Goal: Information Seeking & Learning: Find specific fact

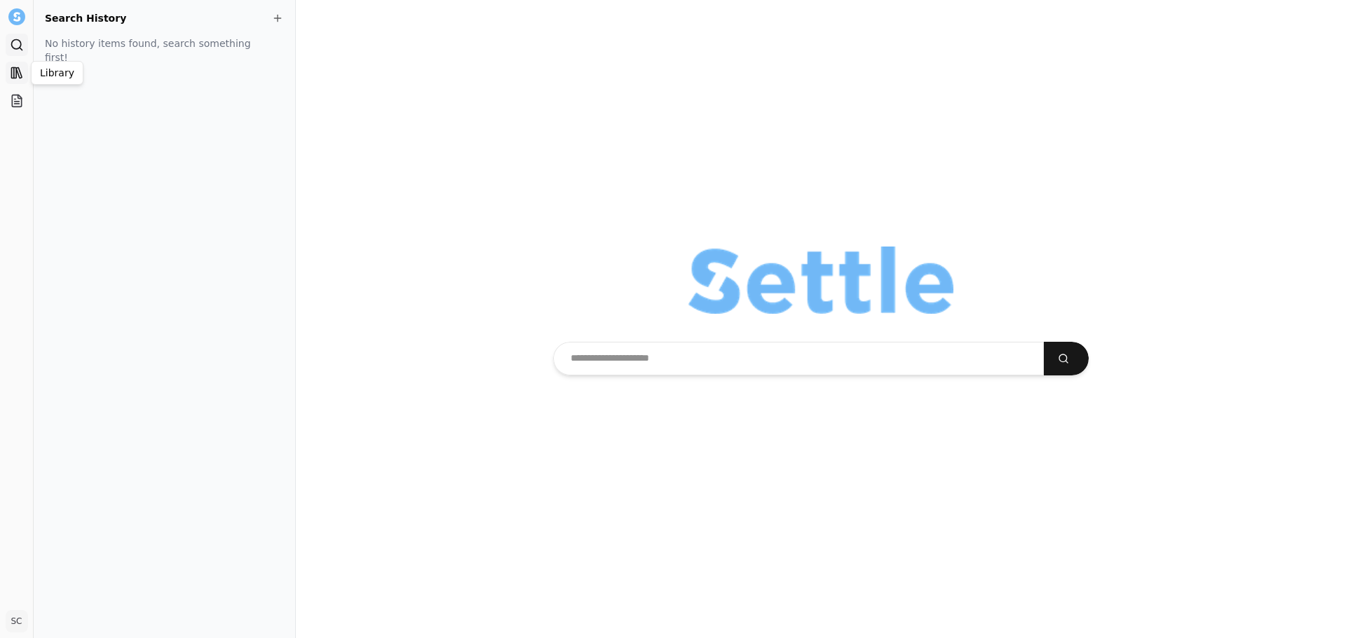
click at [15, 78] on rect at bounding box center [13, 73] width 5 height 11
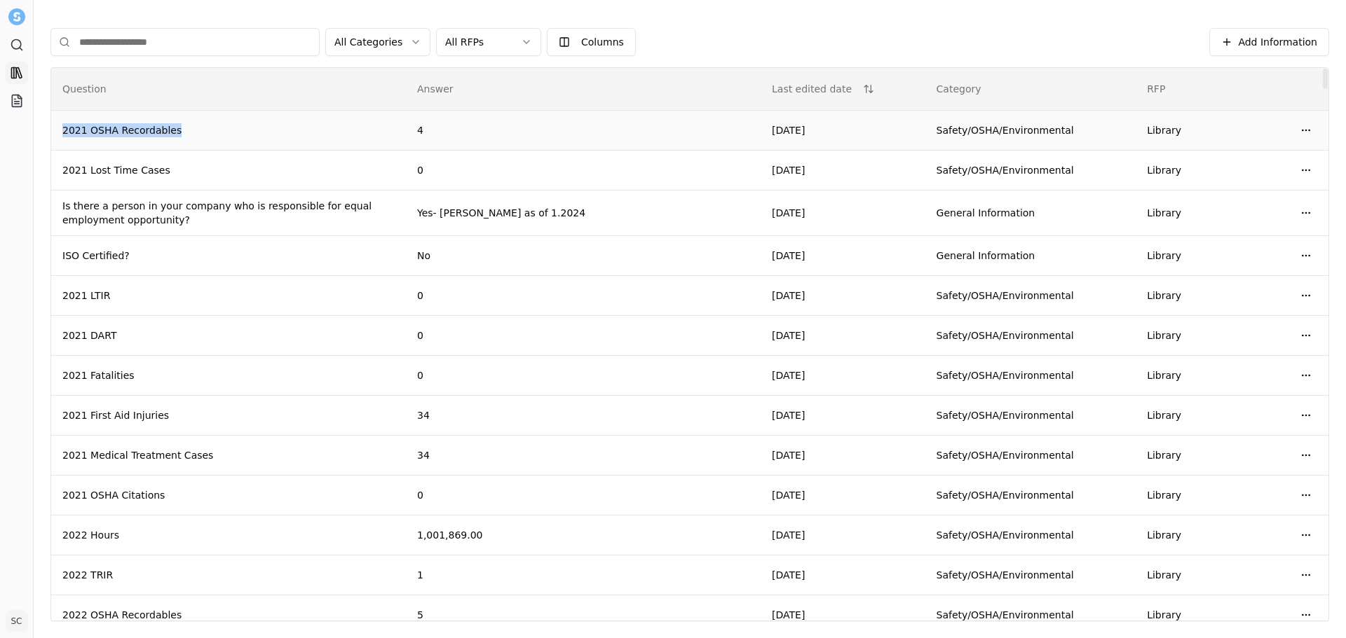
drag, startPoint x: 64, startPoint y: 132, endPoint x: 262, endPoint y: 131, distance: 197.6
click at [262, 131] on td "2021 OSHA Recordables" at bounding box center [228, 131] width 355 height 40
click at [262, 130] on td "2021 OSHA Recordables" at bounding box center [228, 131] width 355 height 40
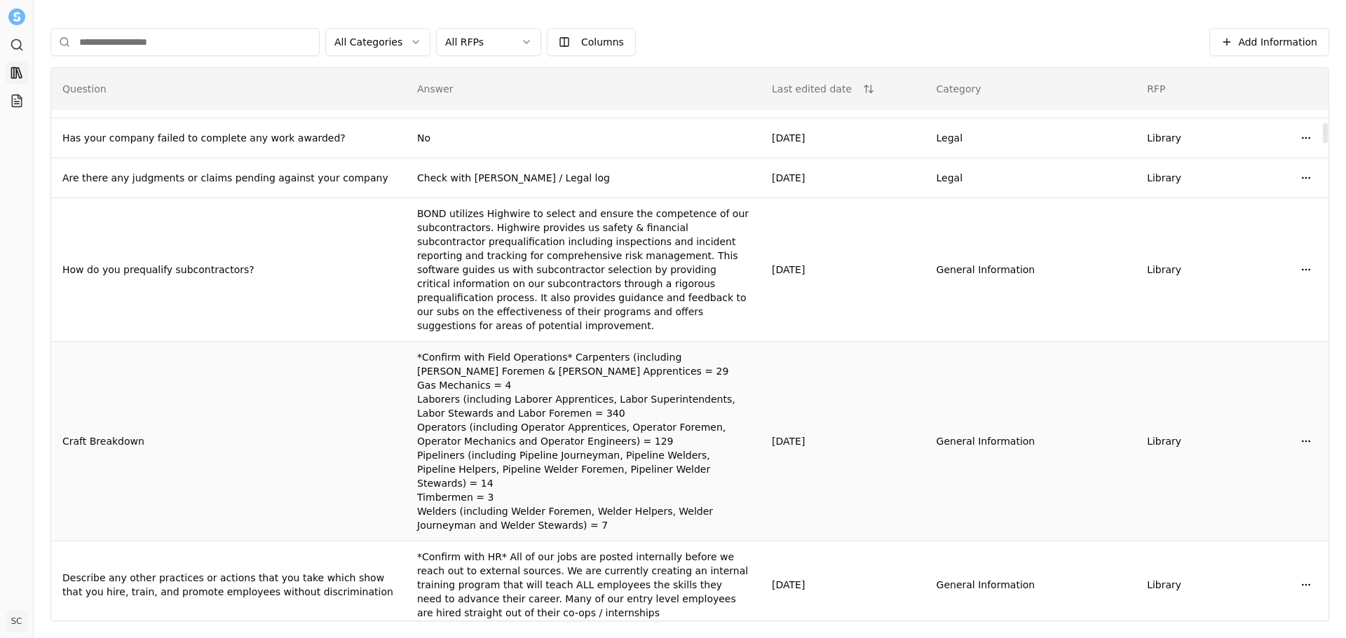
scroll to position [1472, 0]
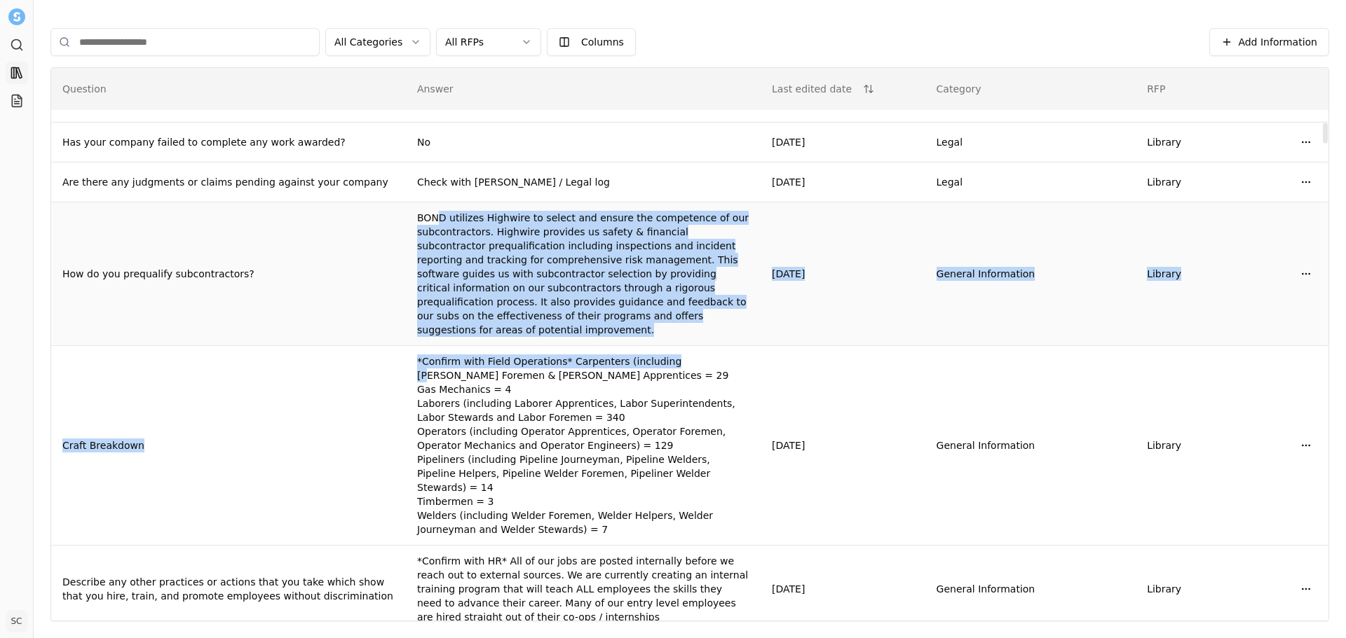
drag, startPoint x: 446, startPoint y: 217, endPoint x: 666, endPoint y: 321, distance: 244.2
click at [667, 330] on td "BOND utilizes Highwire to select and ensure the competence of our subcontractor…" at bounding box center [583, 275] width 355 height 144
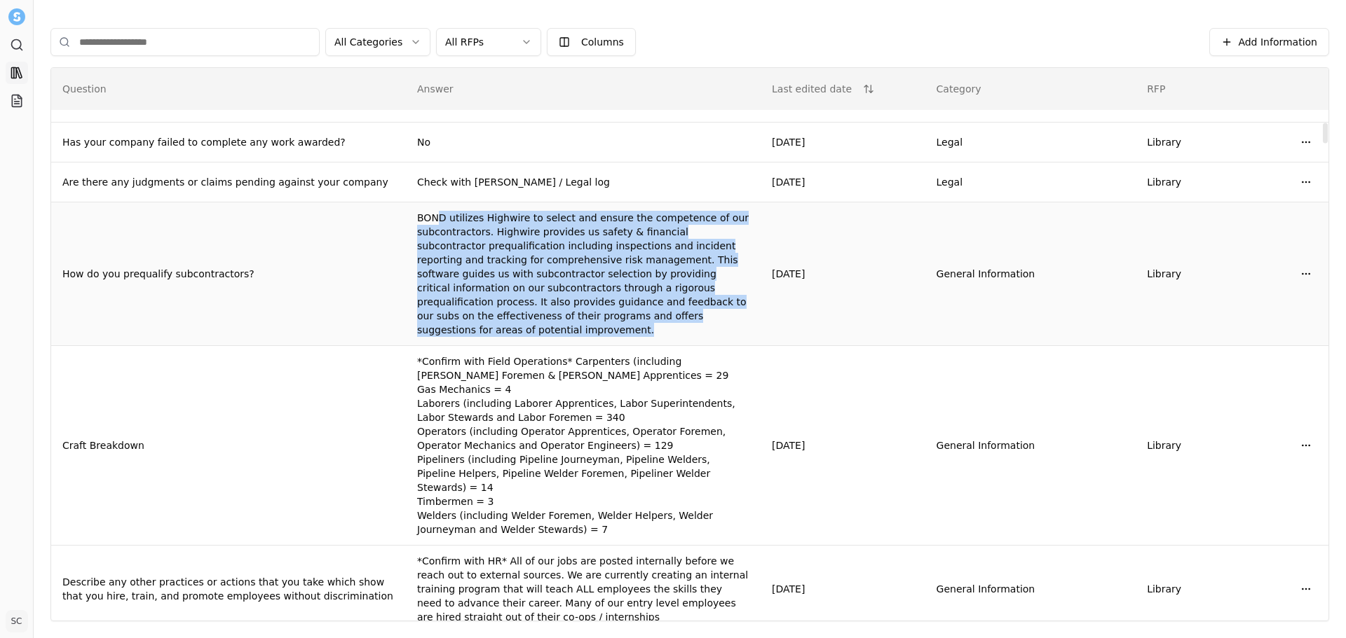
click at [666, 320] on td "BOND utilizes Highwire to select and ensure the competence of our subcontractor…" at bounding box center [583, 275] width 355 height 144
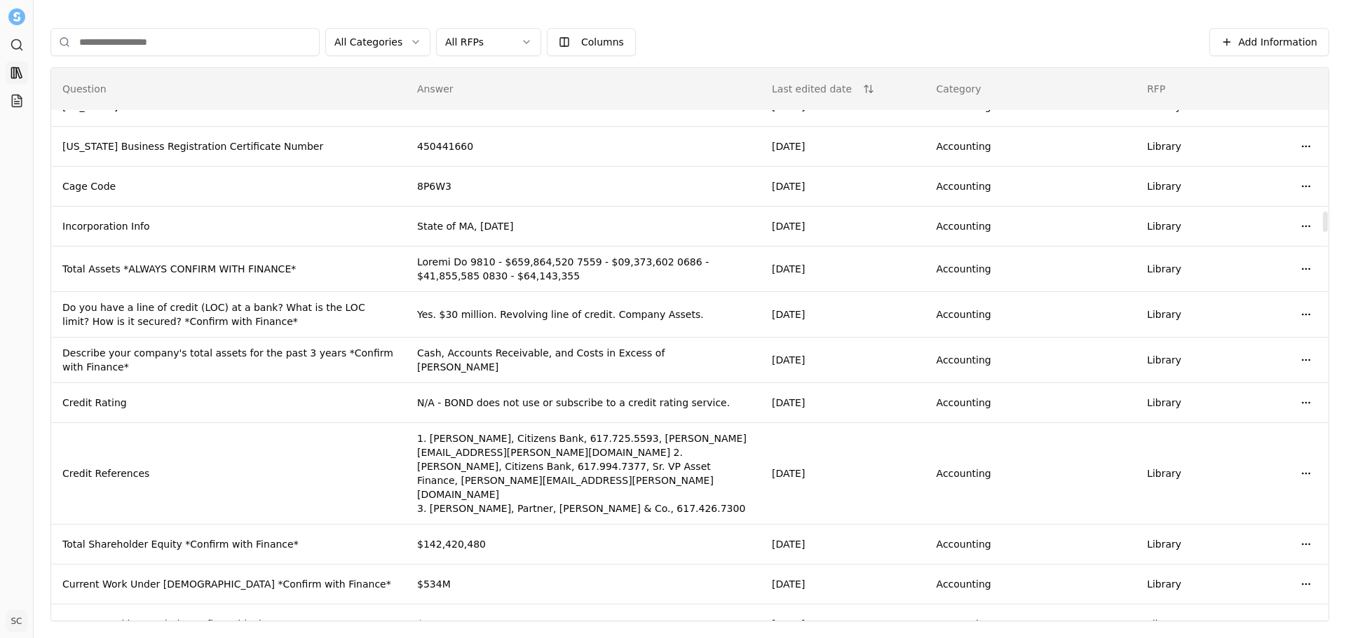
scroll to position [4275, 0]
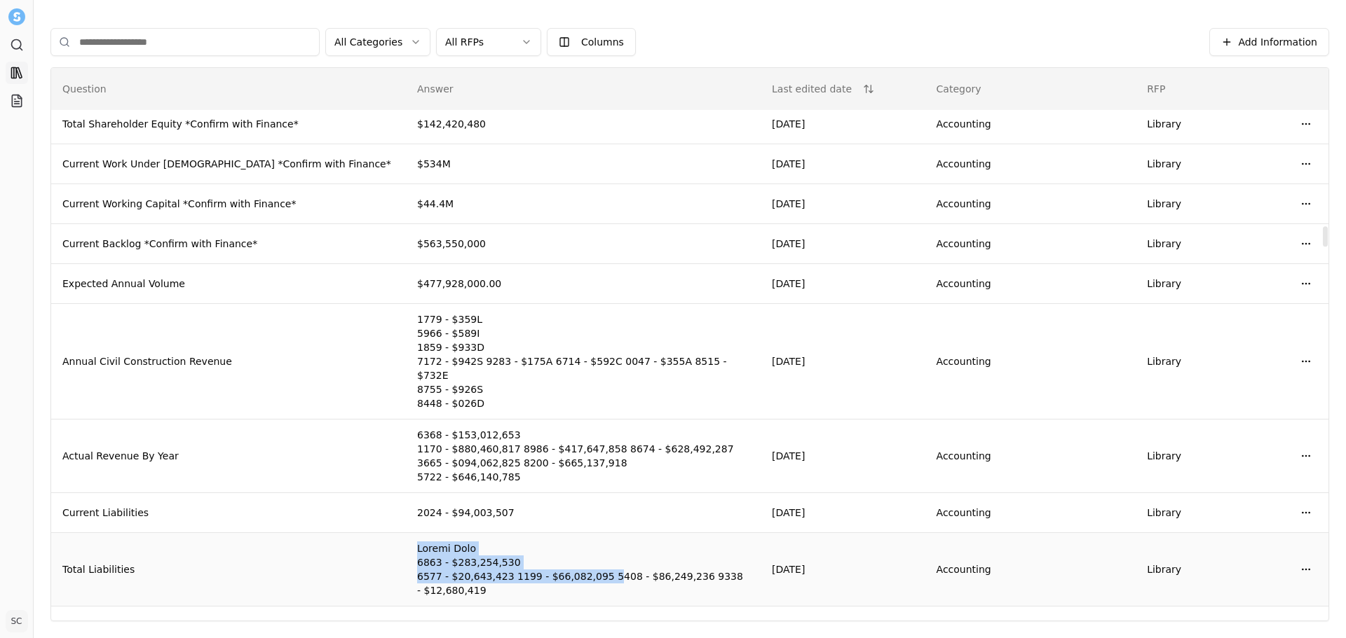
drag, startPoint x: 388, startPoint y: 414, endPoint x: 605, endPoint y: 450, distance: 220.2
click at [605, 533] on tr "Total Liabilities [DATE] Accounting Library Open menu" at bounding box center [689, 570] width 1277 height 74
click at [605, 533] on td at bounding box center [583, 570] width 355 height 74
drag, startPoint x: 779, startPoint y: 439, endPoint x: 376, endPoint y: 396, distance: 406.0
click at [376, 533] on tr "Total Liabilities [DATE] Accounting Library Open menu" at bounding box center [689, 570] width 1277 height 74
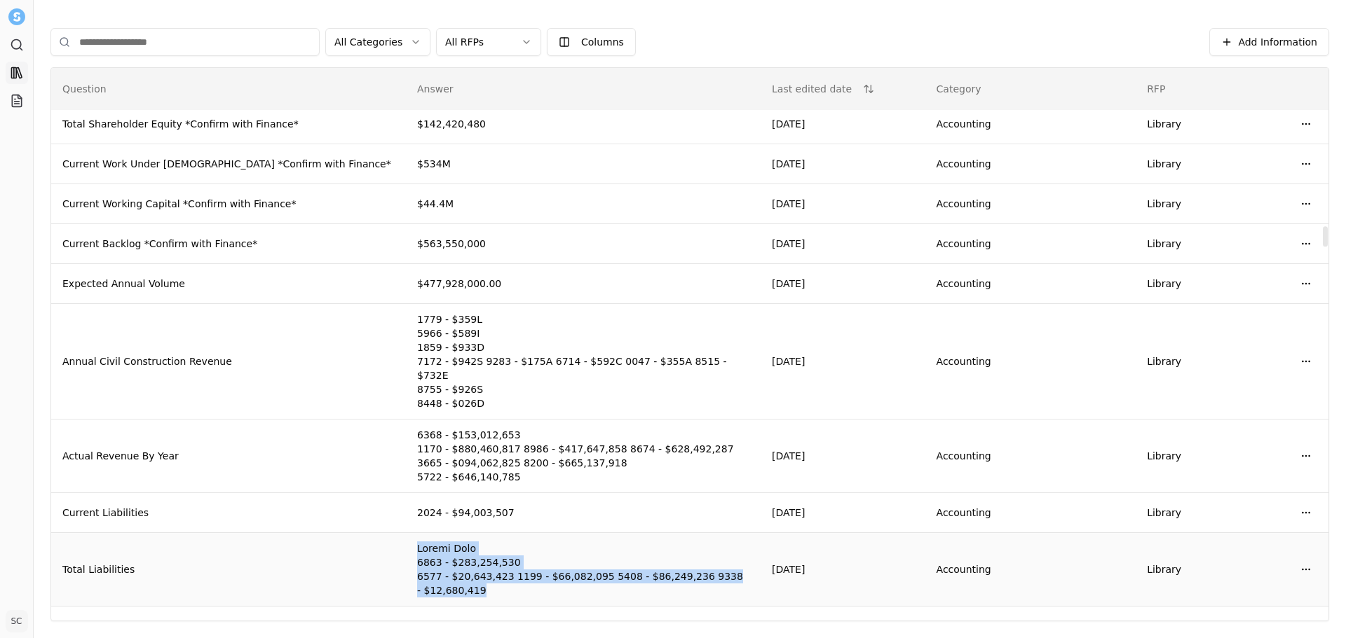
click at [376, 533] on td "Total Liabilities" at bounding box center [228, 570] width 355 height 74
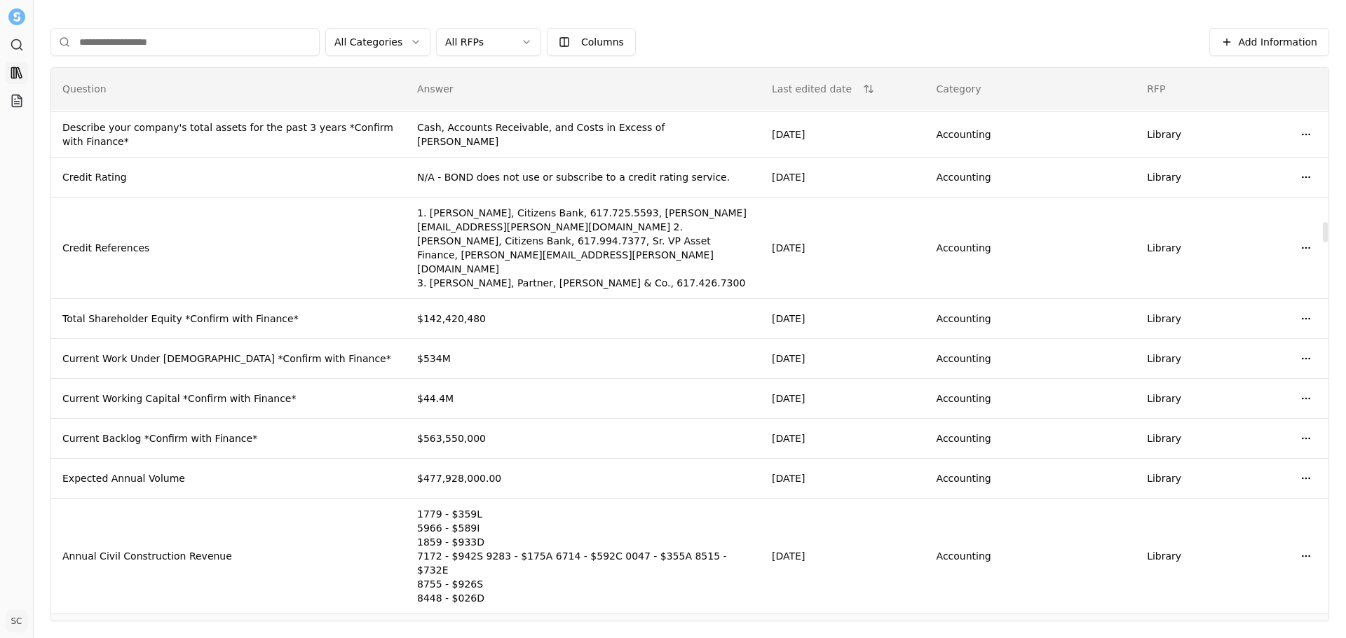
scroll to position [4065, 0]
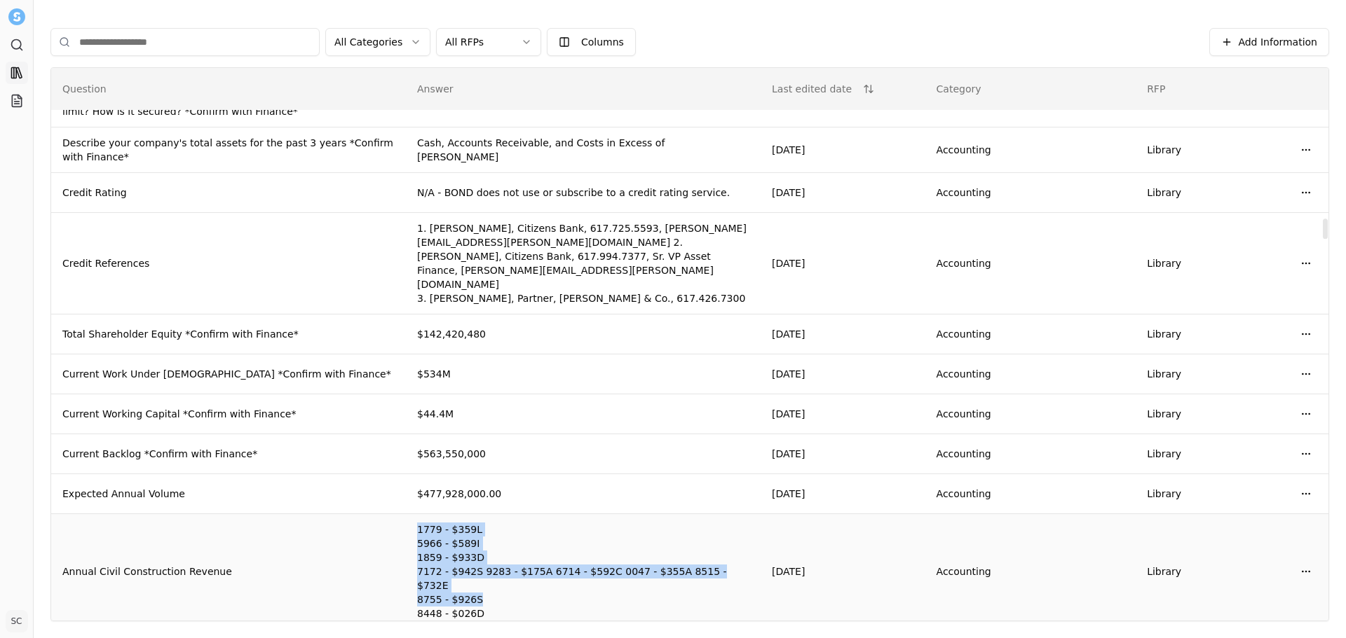
drag, startPoint x: 406, startPoint y: 402, endPoint x: 545, endPoint y: 462, distance: 151.6
click at [545, 514] on tr "Annual Civil Construction Revenue [DATE] Accounting Library Open menu" at bounding box center [689, 572] width 1277 height 116
click at [548, 514] on td at bounding box center [583, 572] width 355 height 116
drag, startPoint x: 540, startPoint y: 470, endPoint x: 422, endPoint y: 409, distance: 132.6
click at [422, 514] on td at bounding box center [583, 572] width 355 height 116
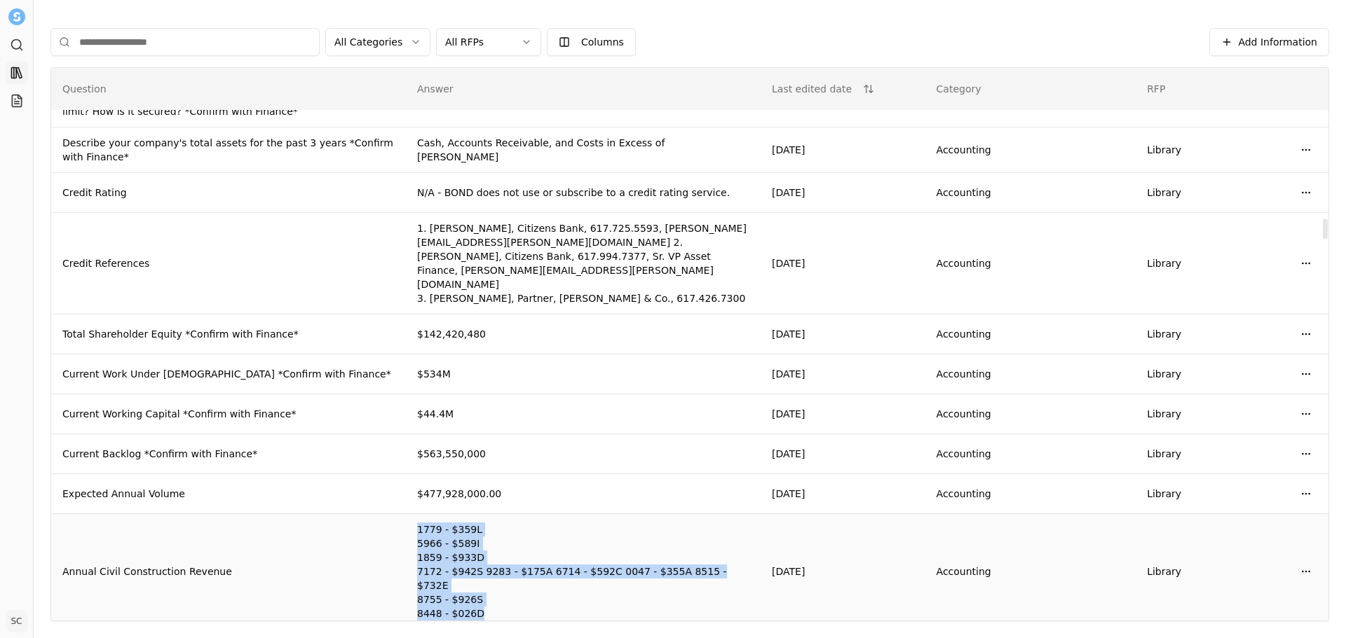
click at [465, 524] on span at bounding box center [572, 571] width 310 height 95
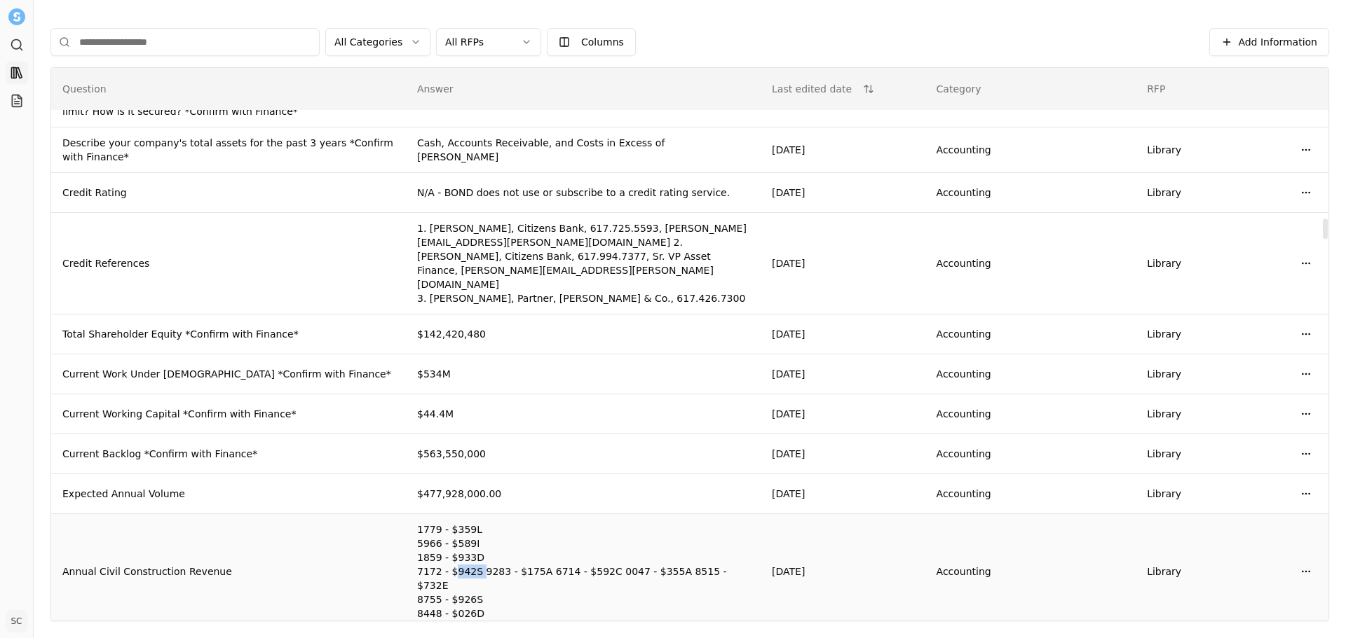
click at [465, 524] on span at bounding box center [572, 571] width 310 height 95
click at [491, 514] on td at bounding box center [583, 572] width 355 height 116
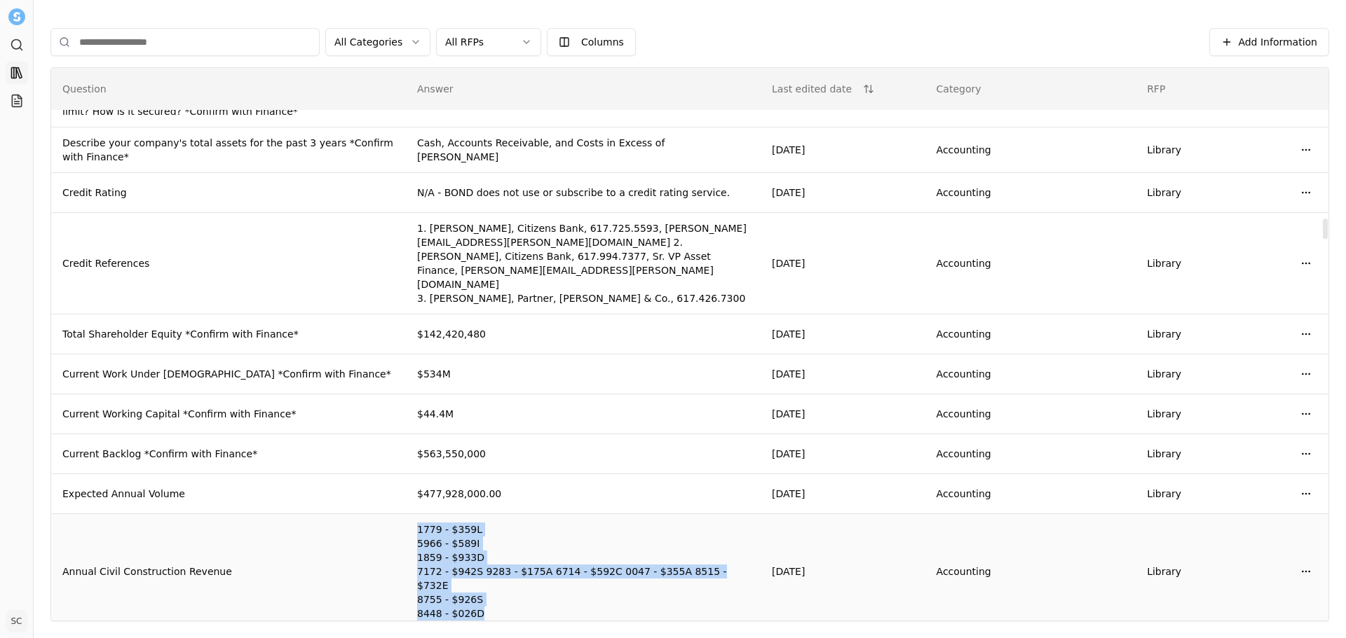
drag, startPoint x: 603, startPoint y: 470, endPoint x: 412, endPoint y: 409, distance: 200.3
click at [412, 514] on tr "Annual Civil Construction Revenue [DATE] Accounting Library Open menu" at bounding box center [689, 572] width 1277 height 116
click at [406, 514] on td "Annual Civil Construction Revenue" at bounding box center [228, 572] width 355 height 116
drag, startPoint x: 412, startPoint y: 409, endPoint x: 527, endPoint y: 489, distance: 140.4
click at [527, 514] on tr "Annual Civil Construction Revenue [DATE] Accounting Library Open menu" at bounding box center [689, 572] width 1277 height 116
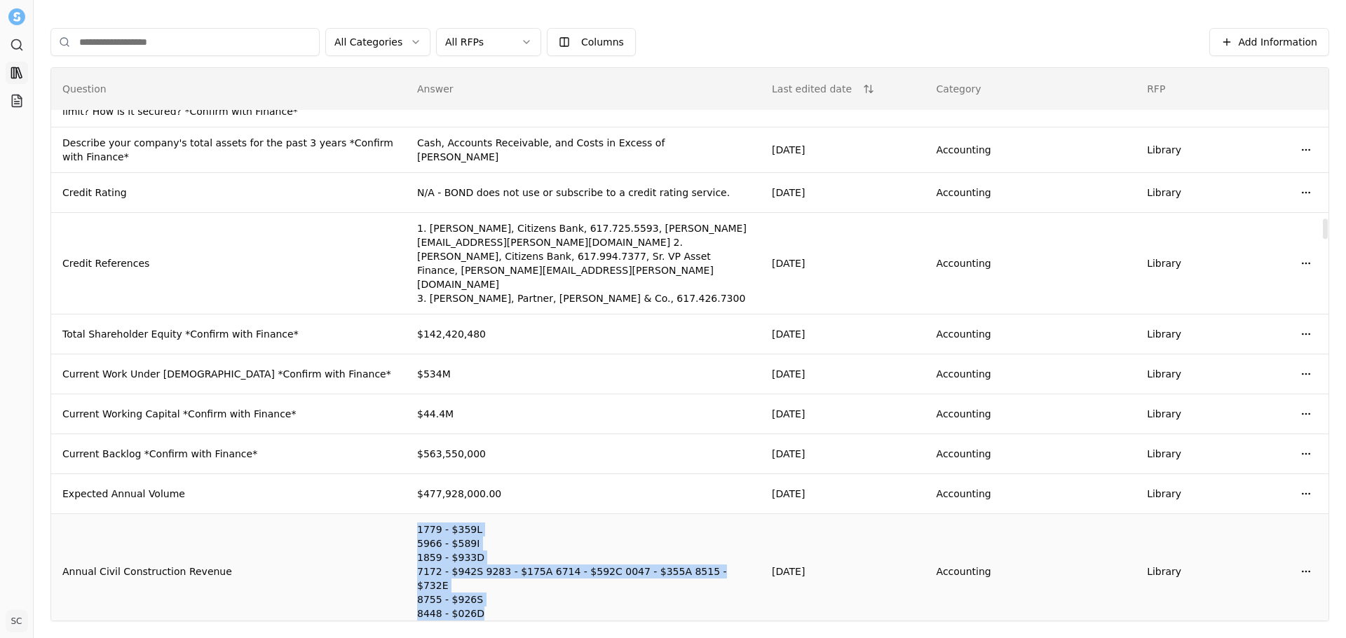
click at [527, 514] on td at bounding box center [583, 572] width 355 height 116
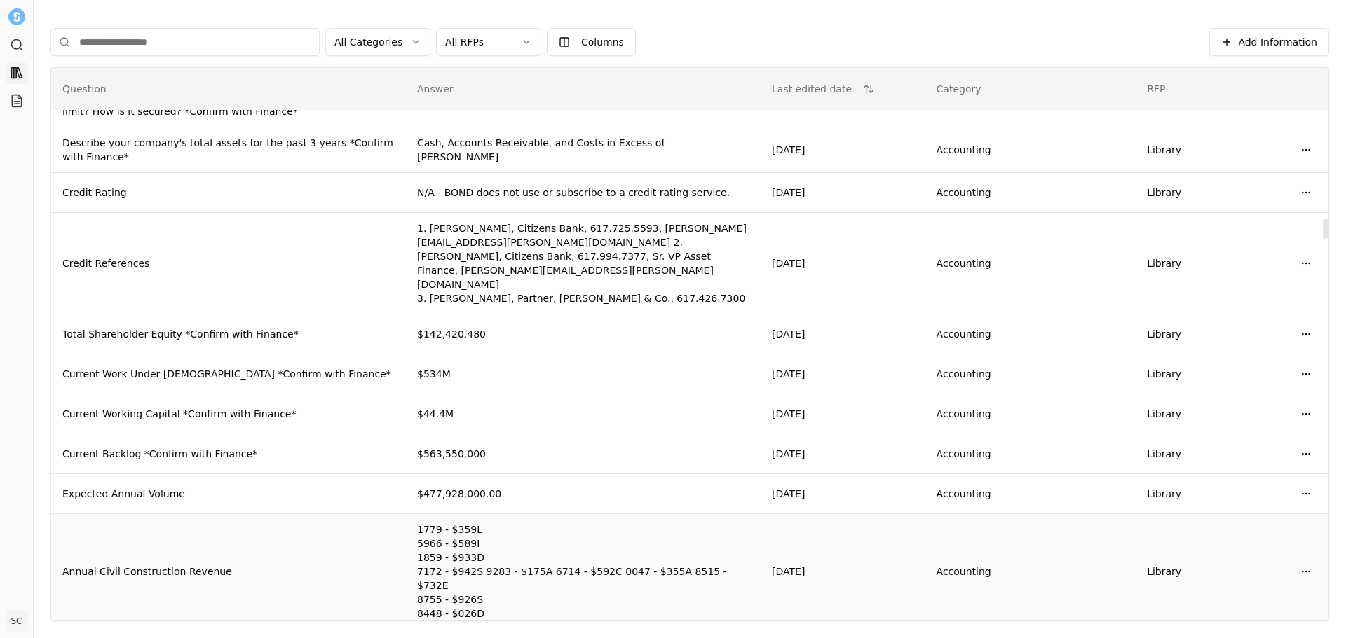
click at [512, 514] on td at bounding box center [583, 572] width 355 height 116
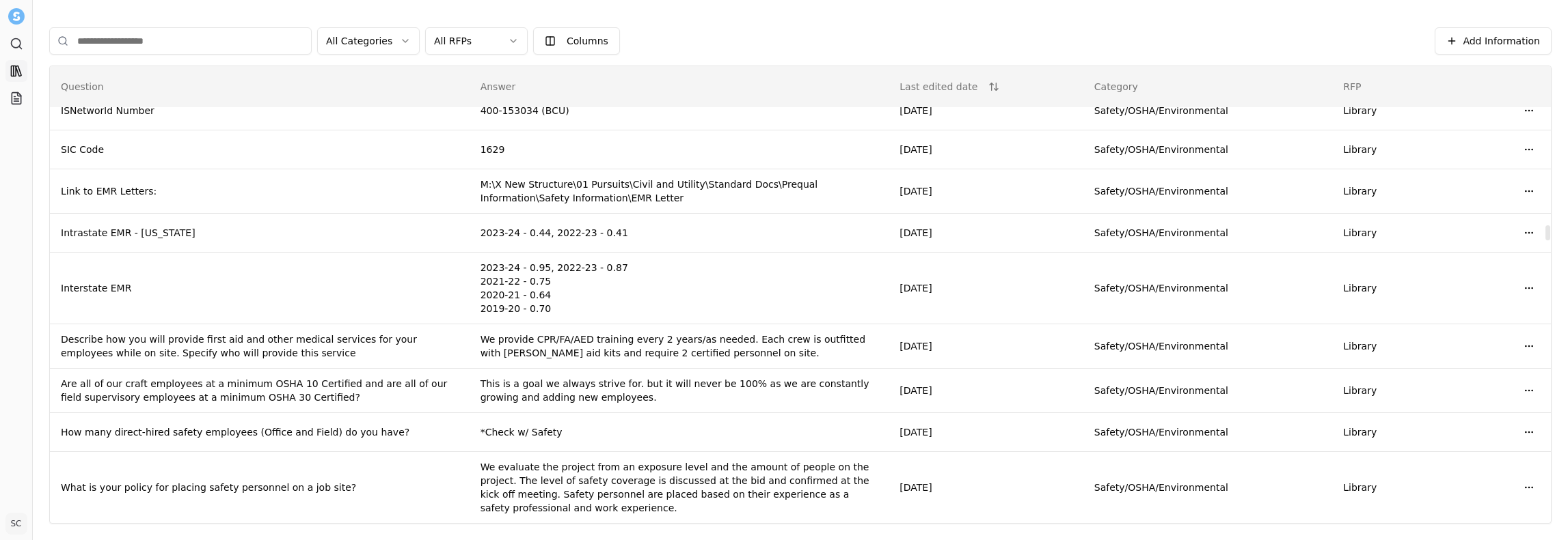
scroll to position [5022, 0]
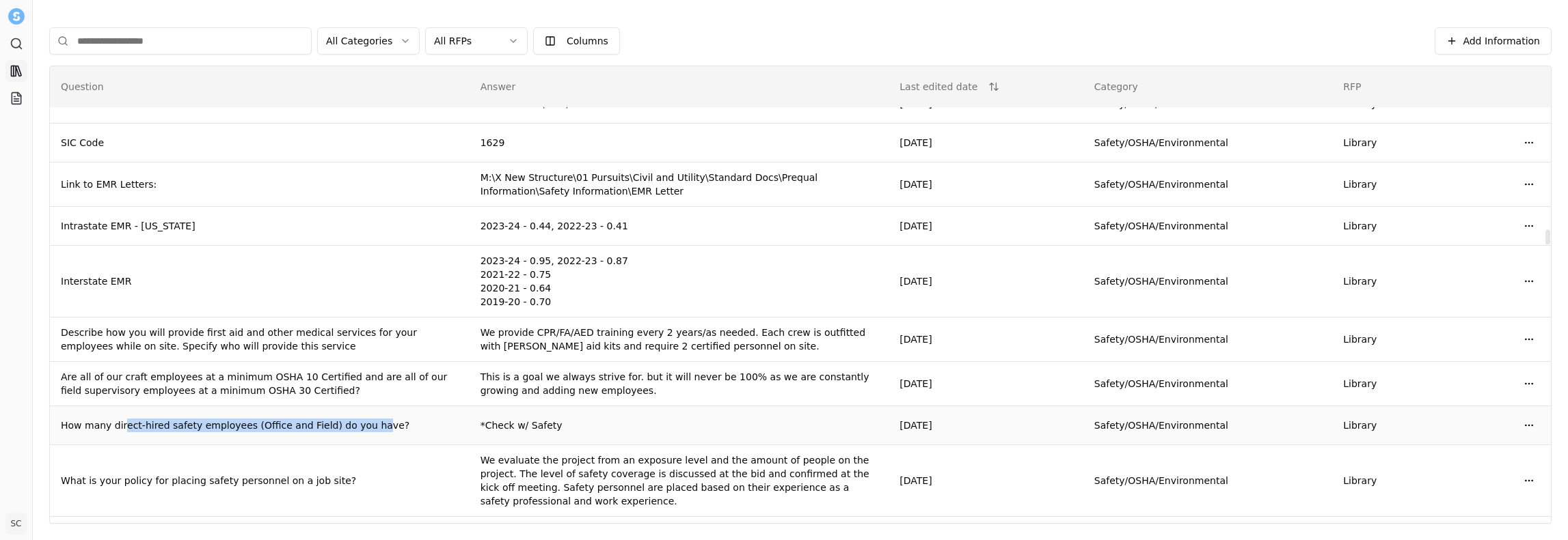
drag, startPoint x: 120, startPoint y: 251, endPoint x: 352, endPoint y: 278, distance: 233.6
click at [352, 406] on td "How many direct-hired safety employees (Office and Field) do you have?" at bounding box center [259, 426] width 419 height 39
drag, startPoint x: 369, startPoint y: 266, endPoint x: 293, endPoint y: 261, distance: 76.2
click at [310, 406] on td "How many direct-hired safety employees (Office and Field) do you have?" at bounding box center [259, 426] width 419 height 39
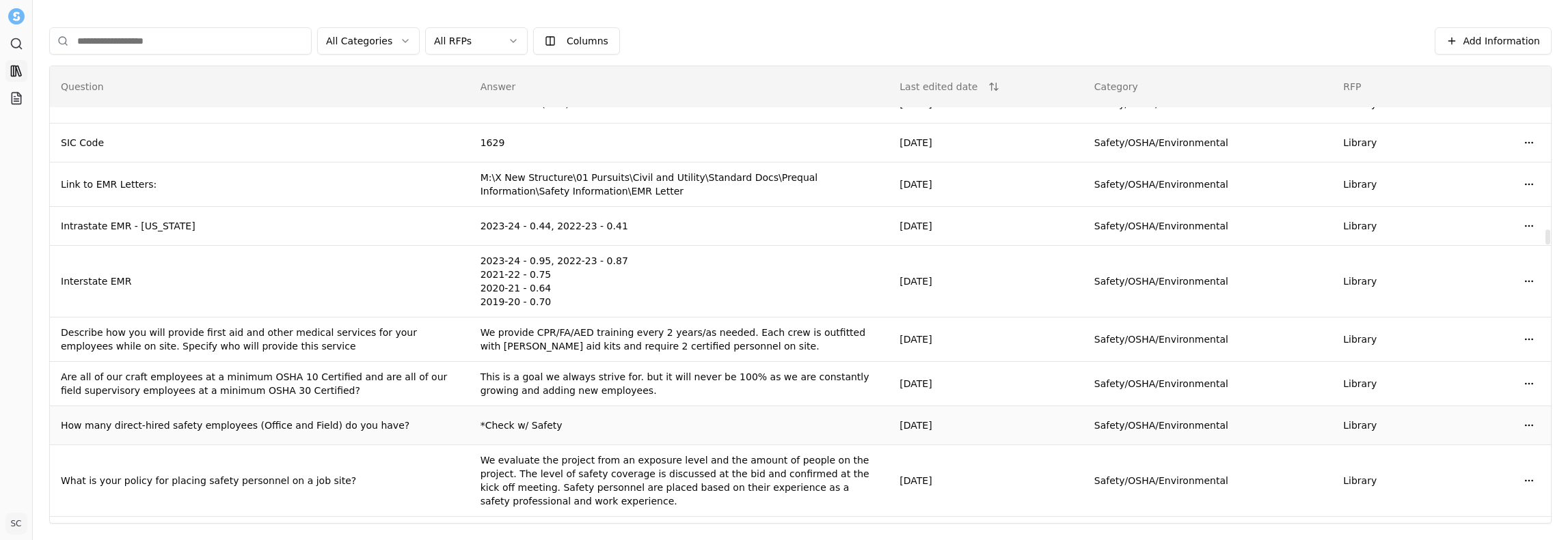
click at [293, 406] on td "How many direct-hired safety employees (Office and Field) do you have?" at bounding box center [259, 426] width 419 height 39
drag, startPoint x: 293, startPoint y: 261, endPoint x: 552, endPoint y: 265, distance: 259.0
click at [544, 406] on tr "How many direct-hired safety employees (Office and Field) do you have? *Check w…" at bounding box center [800, 426] width 1501 height 39
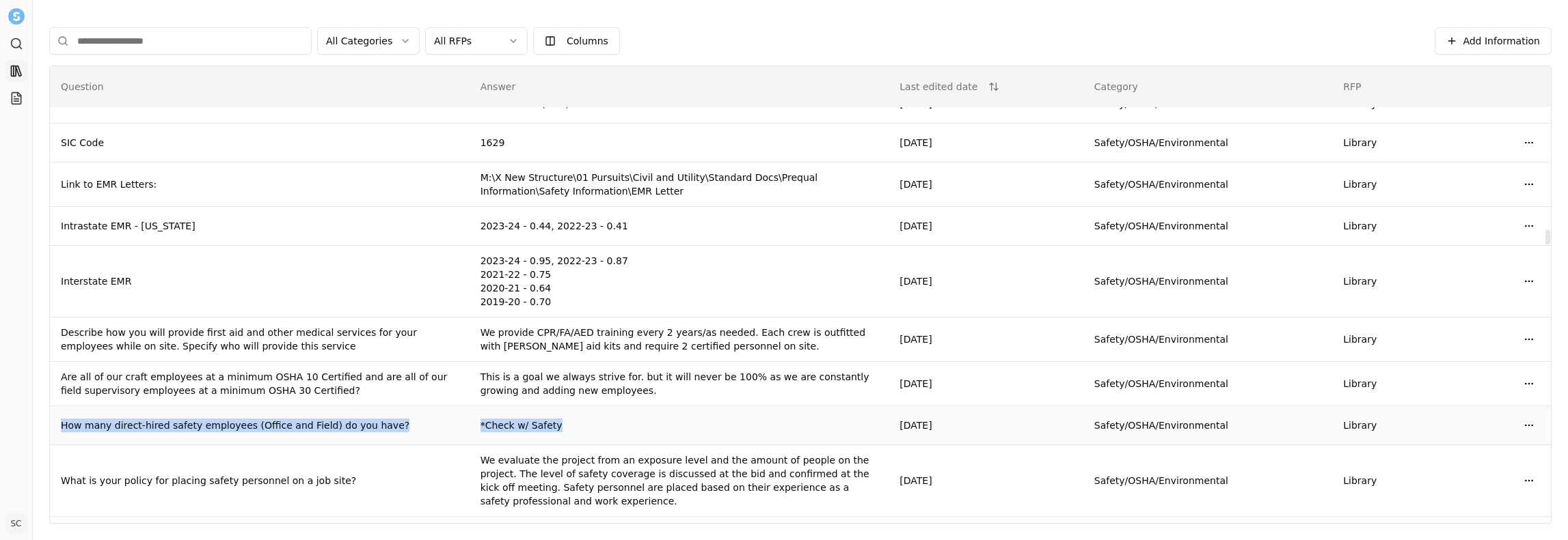
click at [576, 406] on td "*Check w/ Safety" at bounding box center [679, 426] width 419 height 39
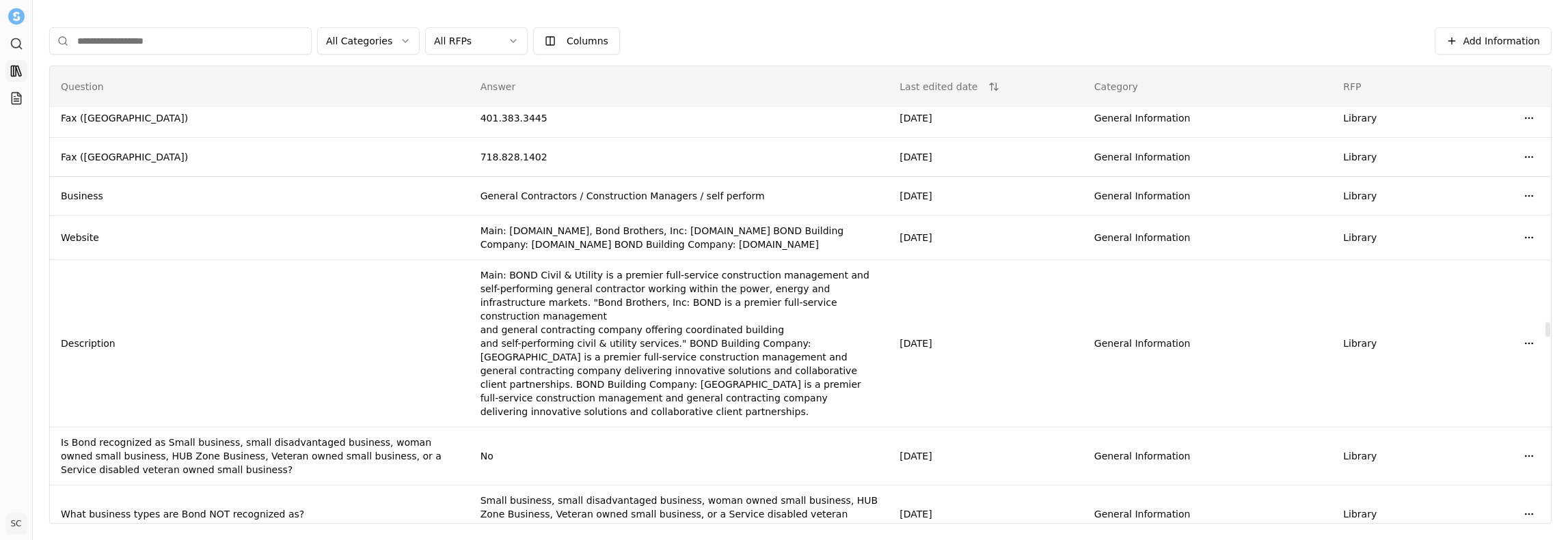
scroll to position [7891, 0]
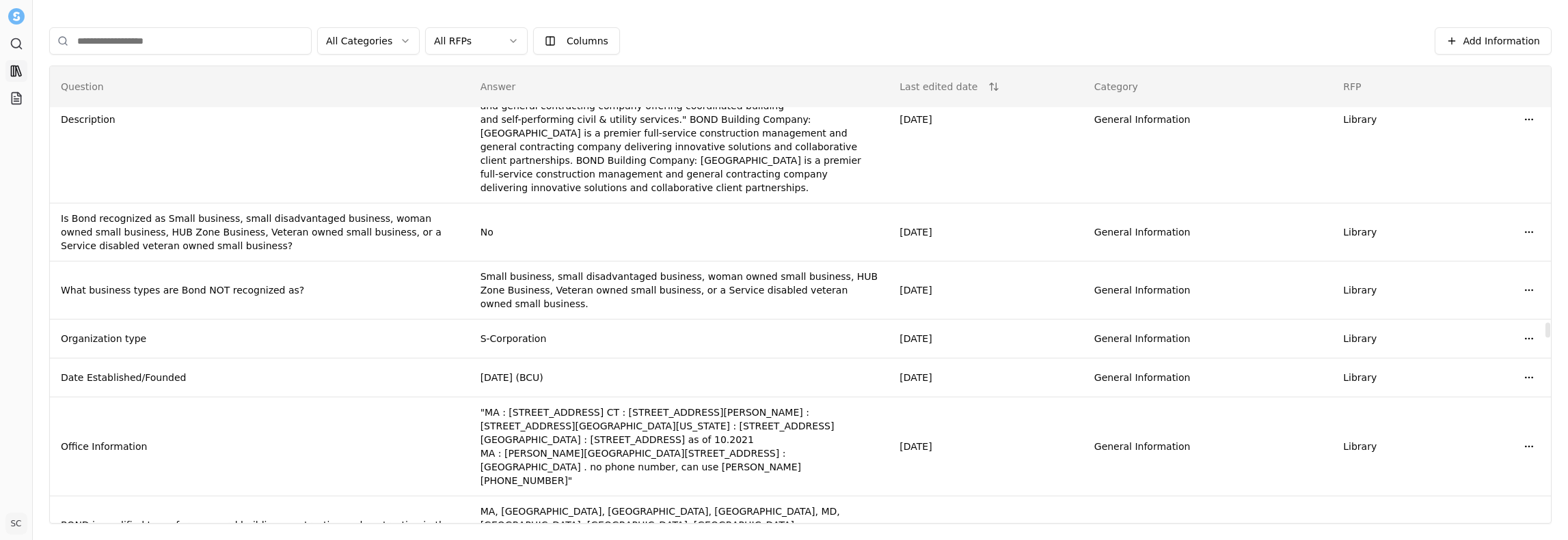
drag, startPoint x: 459, startPoint y: 446, endPoint x: 626, endPoint y: 445, distance: 167.0
drag, startPoint x: 654, startPoint y: 446, endPoint x: 454, endPoint y: 424, distance: 201.2
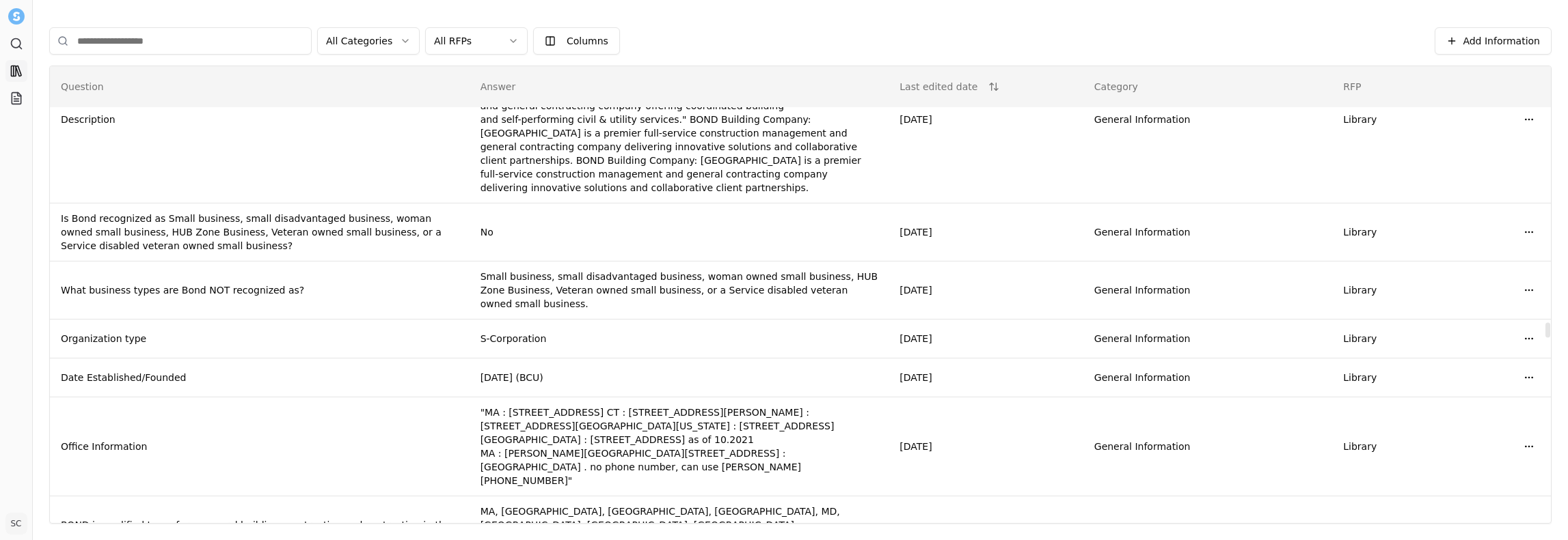
drag, startPoint x: 487, startPoint y: 437, endPoint x: 595, endPoint y: 451, distance: 108.9
drag, startPoint x: 599, startPoint y: 450, endPoint x: 664, endPoint y: 433, distance: 67.2
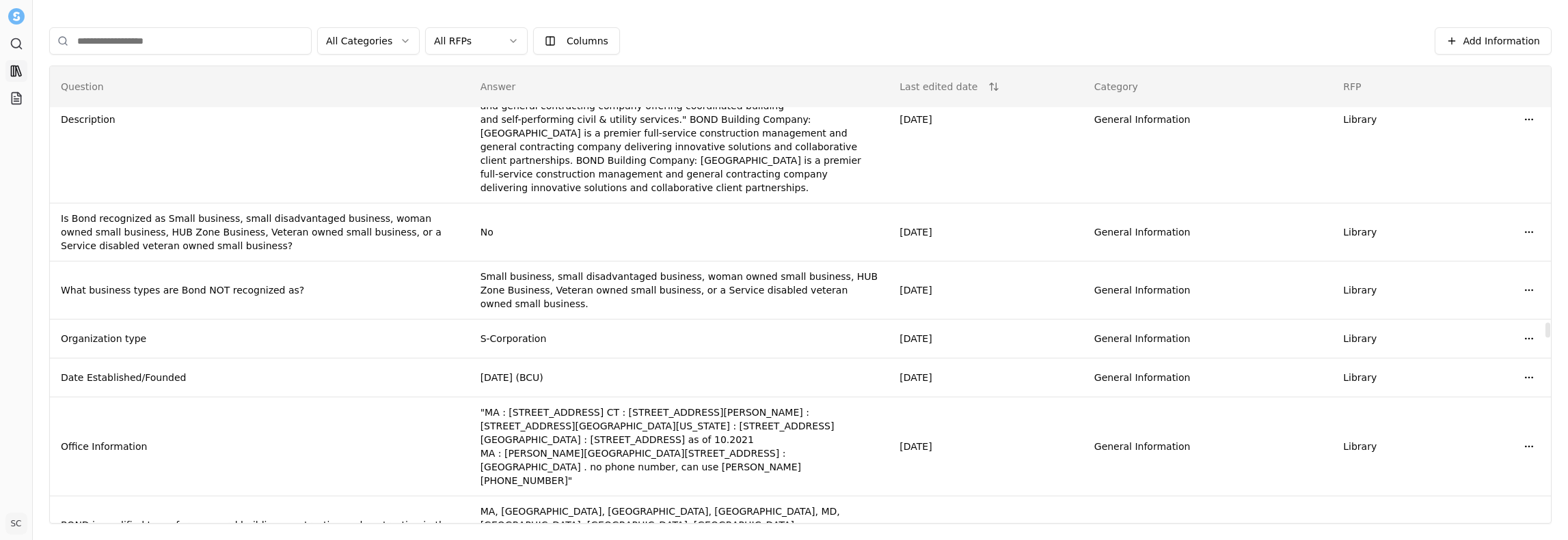
drag, startPoint x: 664, startPoint y: 433, endPoint x: 585, endPoint y: 426, distance: 79.3
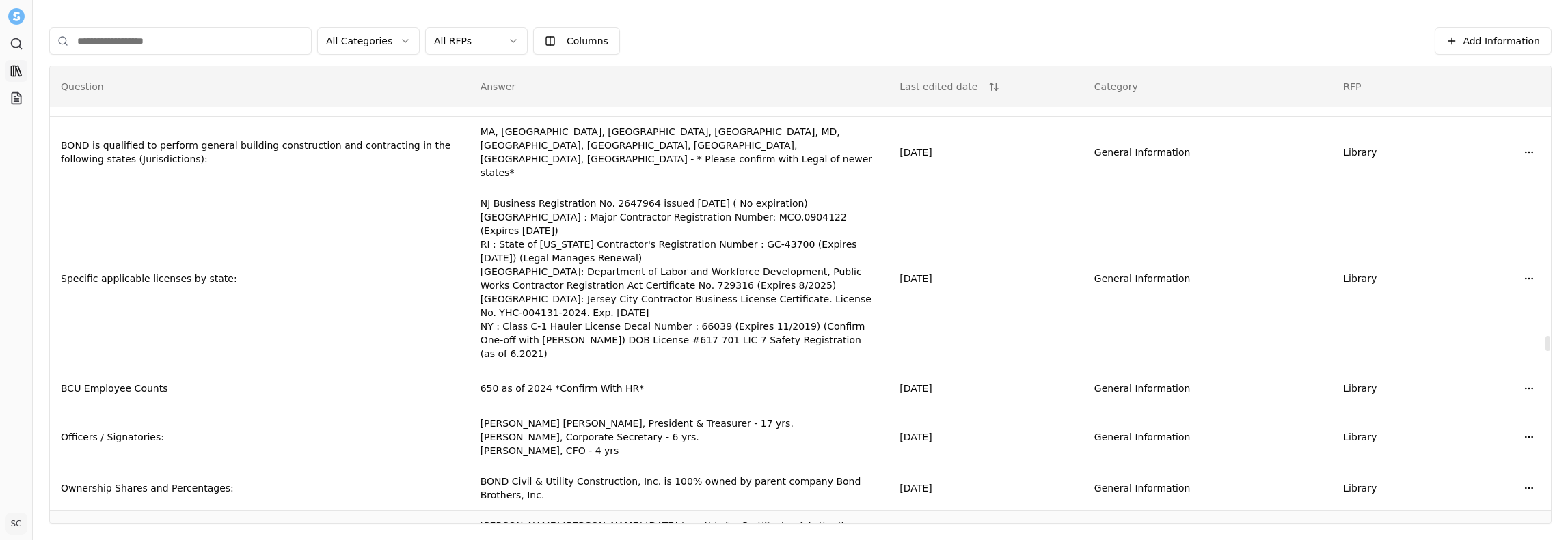
scroll to position [8301, 0]
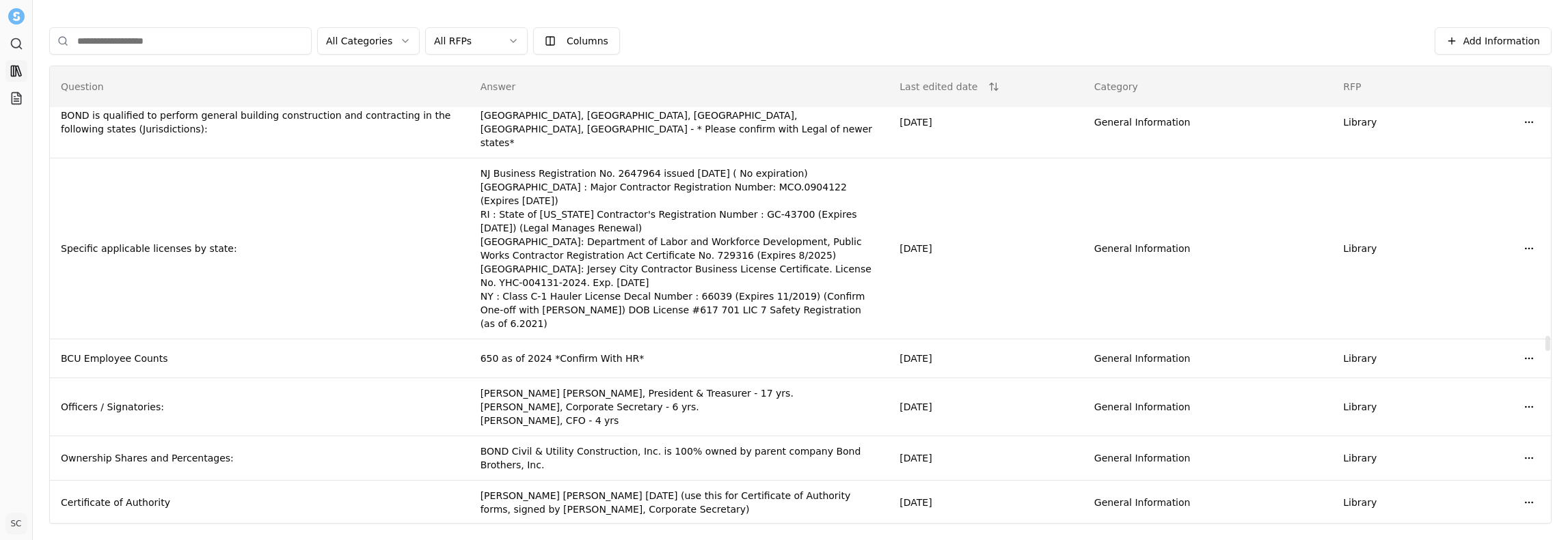
drag, startPoint x: 541, startPoint y: 282, endPoint x: 618, endPoint y: 285, distance: 77.1
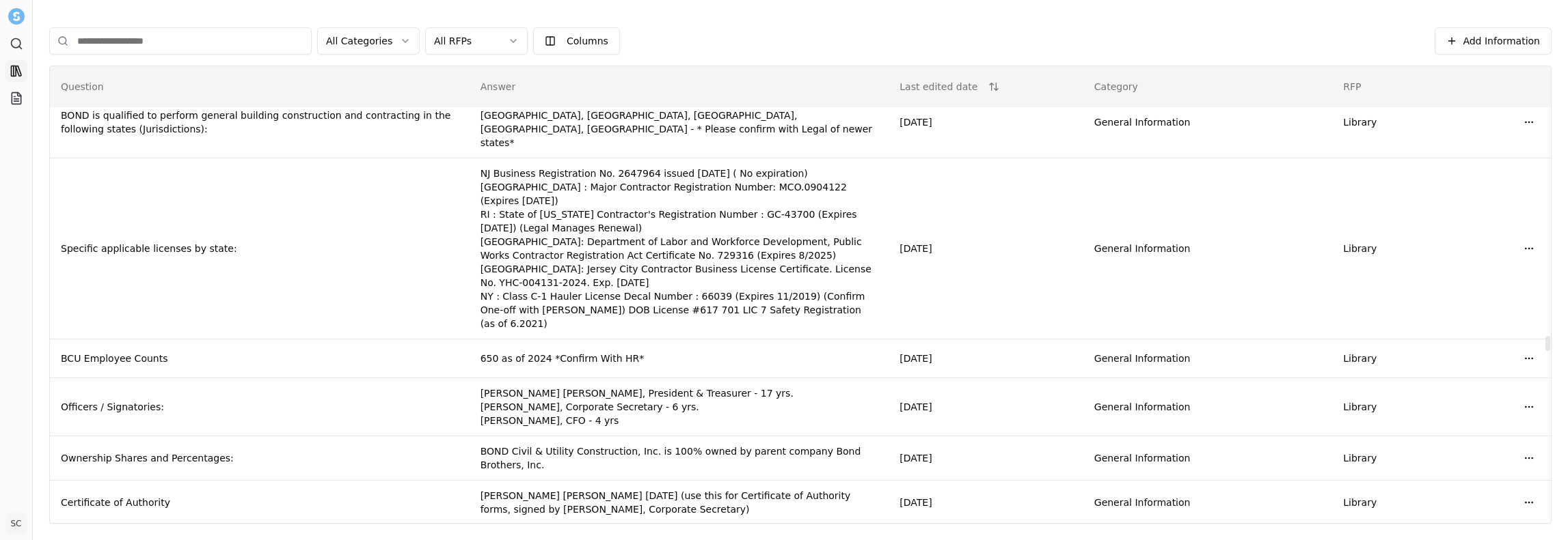
drag, startPoint x: 549, startPoint y: 334, endPoint x: 593, endPoint y: 341, distance: 44.6
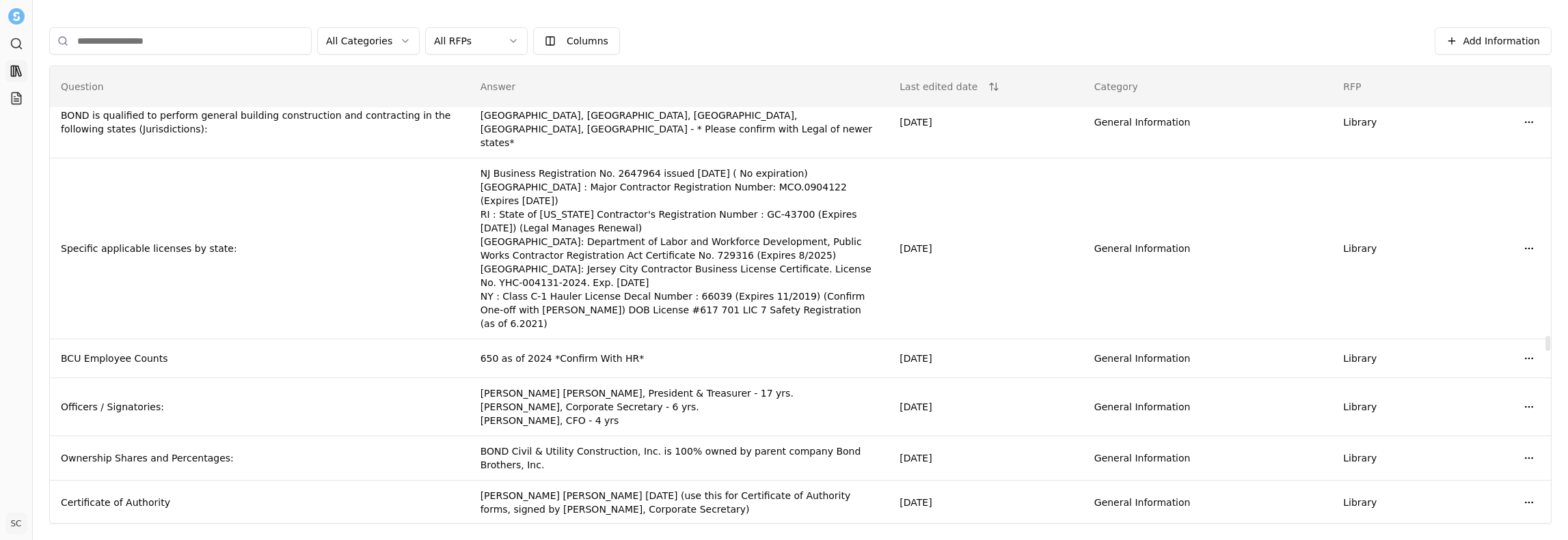
drag, startPoint x: 640, startPoint y: 378, endPoint x: 486, endPoint y: 214, distance: 225.0
drag, startPoint x: 480, startPoint y: 209, endPoint x: 469, endPoint y: 199, distance: 14.9
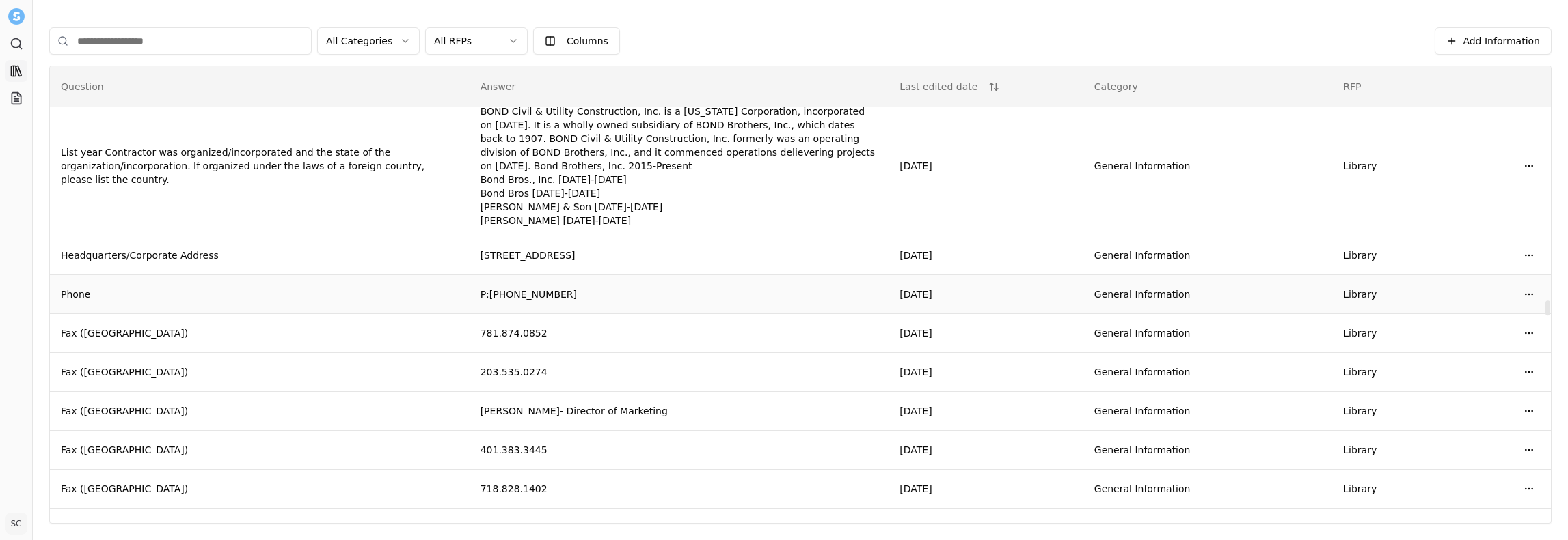
scroll to position [7208, 0]
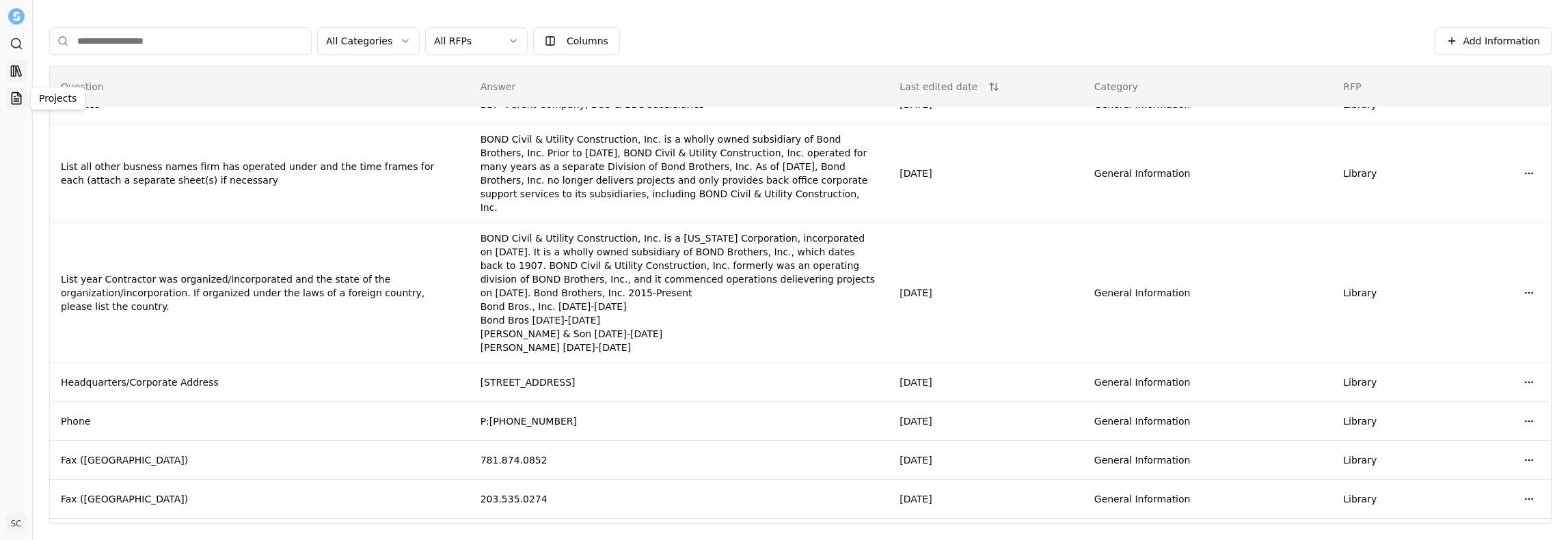
click at [20, 104] on icon at bounding box center [17, 98] width 14 height 14
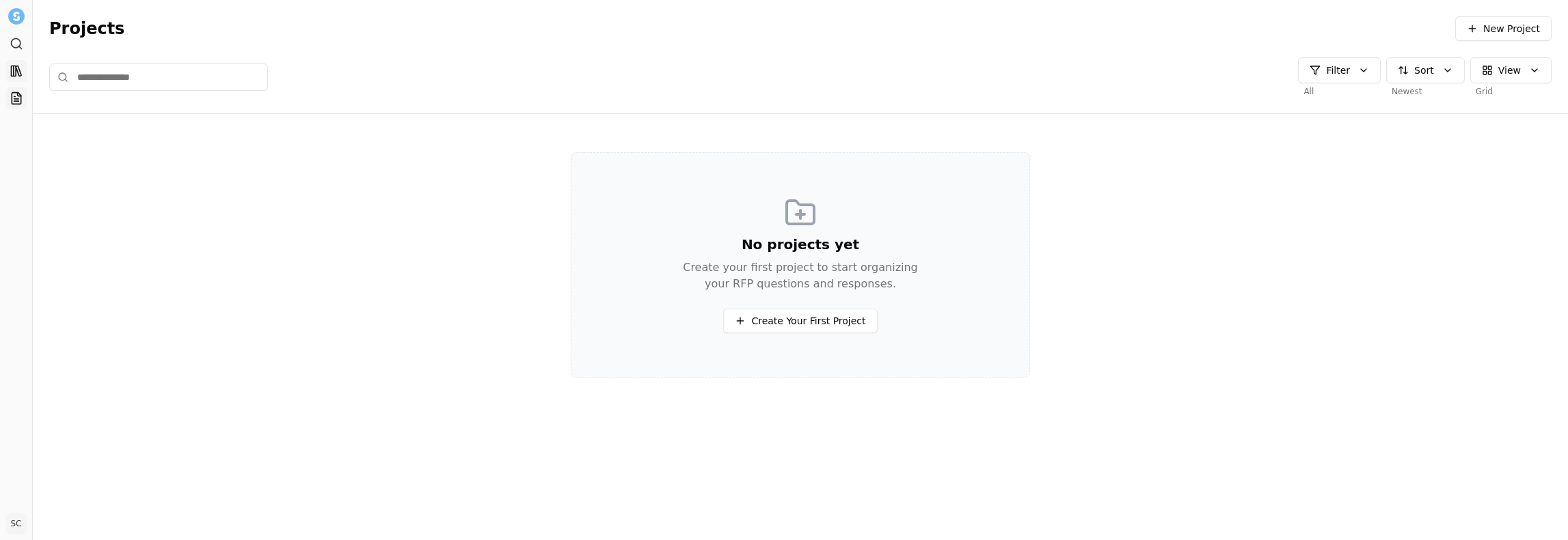
click at [13, 69] on icon at bounding box center [13, 71] width 0 height 11
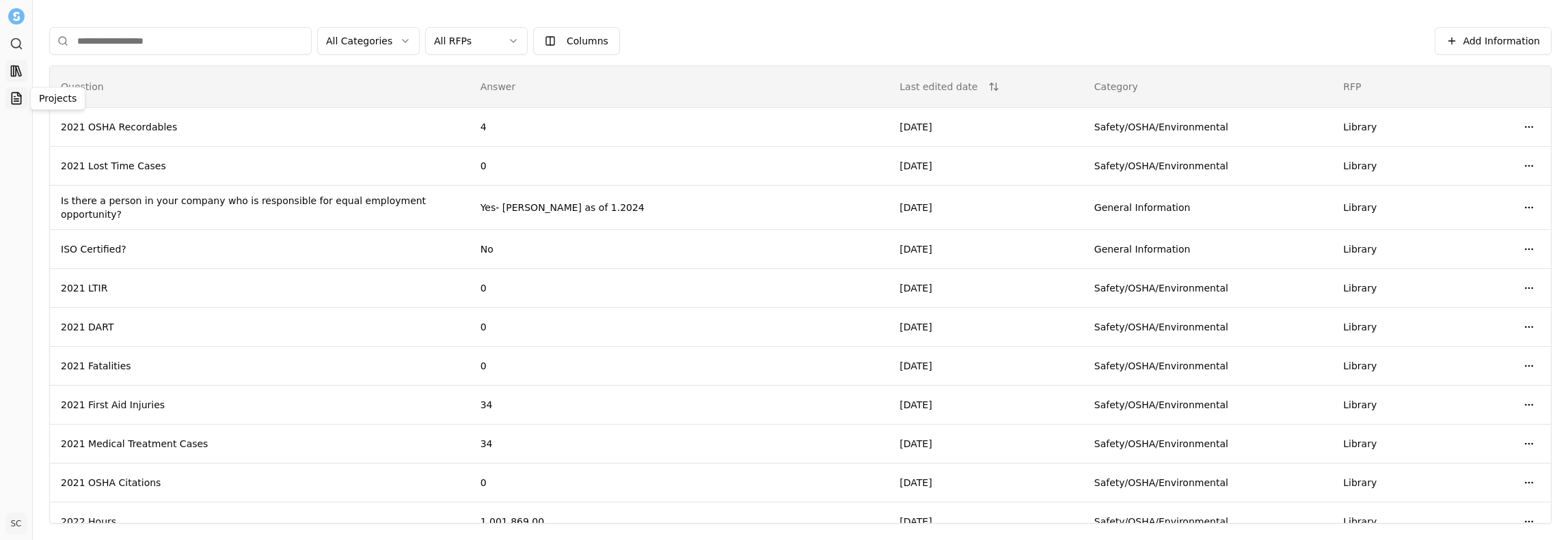
click at [18, 100] on icon at bounding box center [17, 98] width 14 height 14
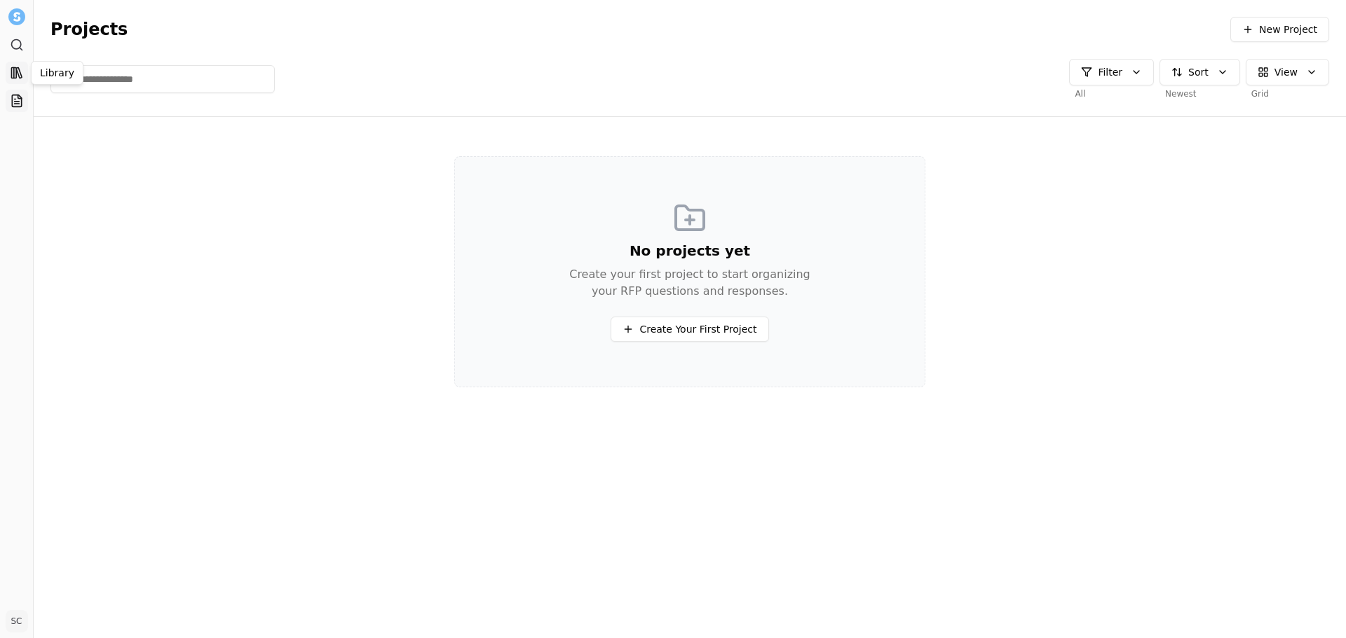
click at [11, 72] on rect at bounding box center [13, 73] width 5 height 11
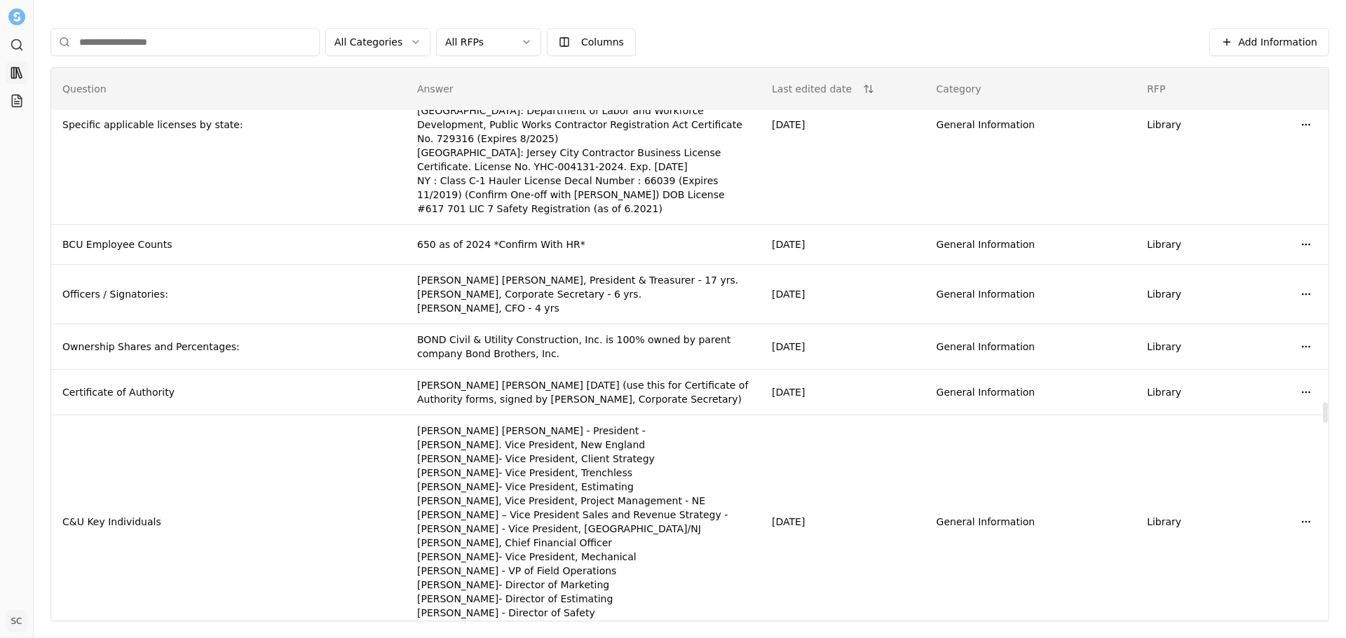
scroll to position [8760, 0]
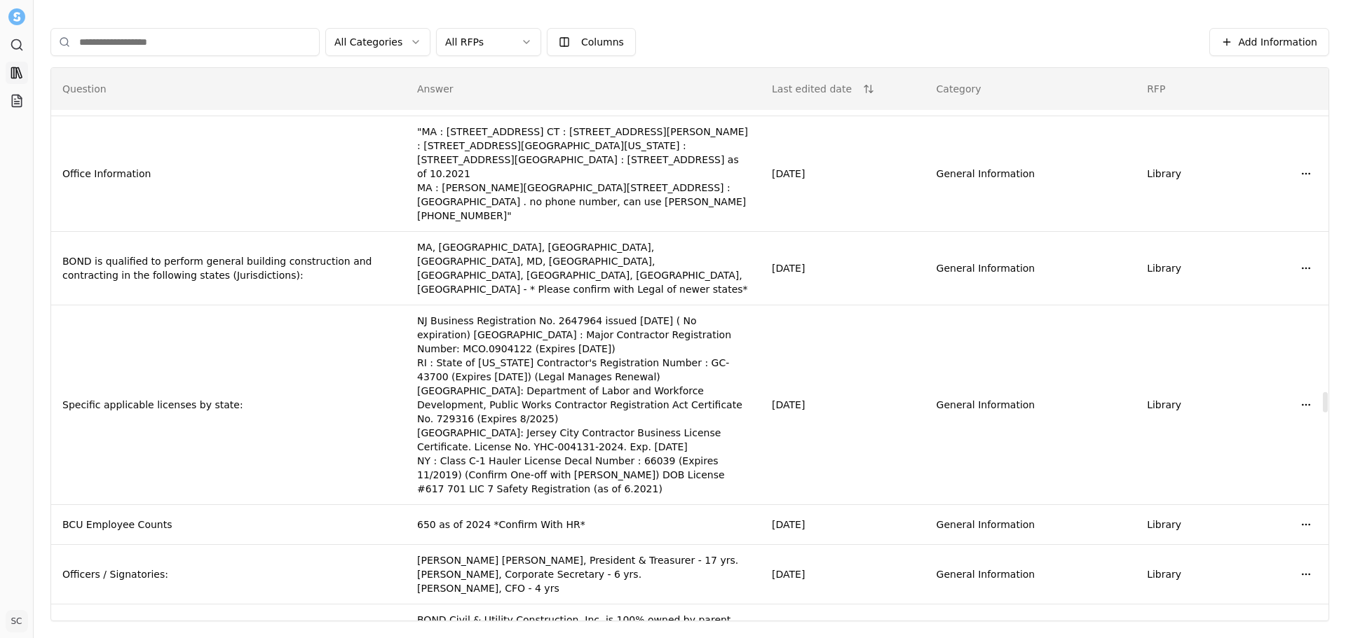
drag, startPoint x: 598, startPoint y: 498, endPoint x: 533, endPoint y: 364, distance: 147.9
click at [1259, 464] on div "Edit" at bounding box center [1272, 464] width 83 height 22
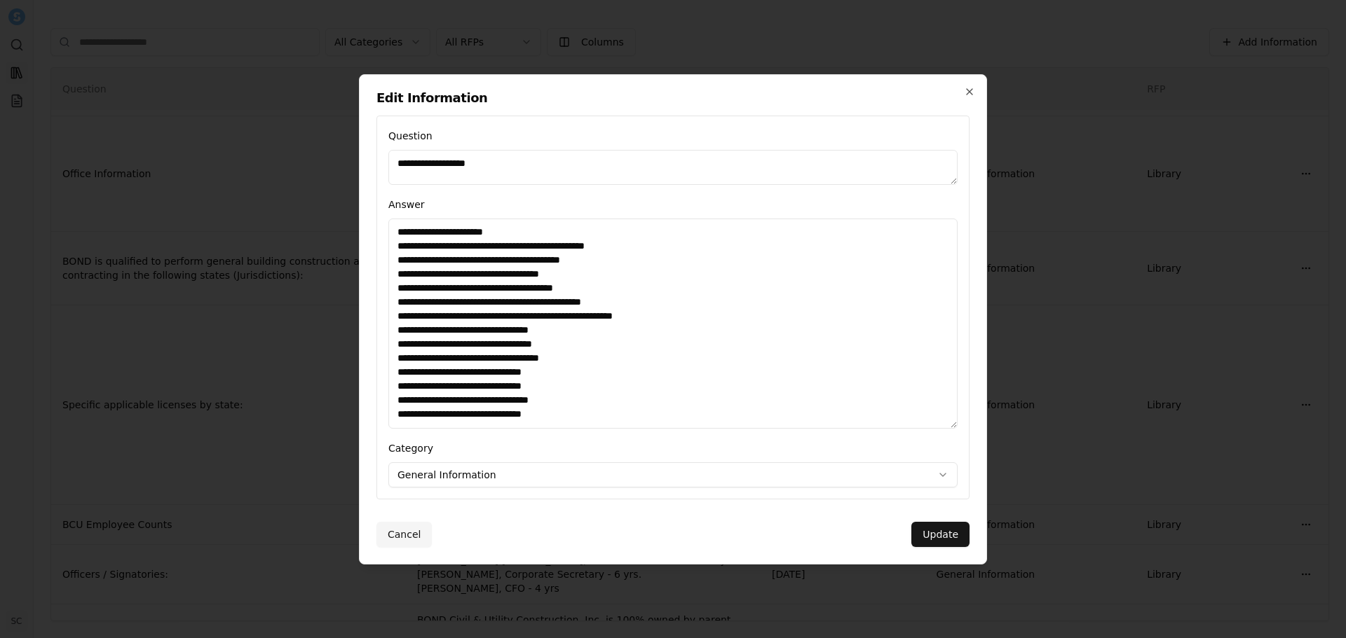
click at [513, 233] on textarea "**********" at bounding box center [672, 324] width 569 height 210
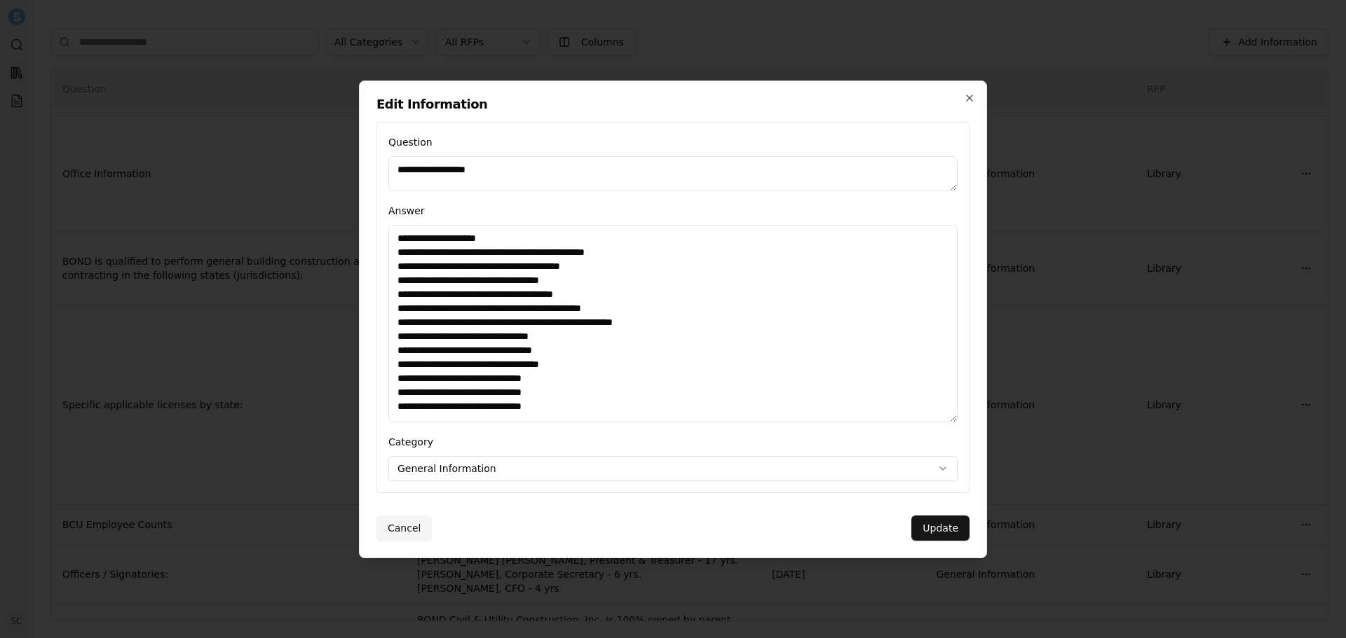
type textarea "**********"
click at [818, 474] on body "Search Library Projects SC [PERSON_NAME] Toggle Sidebar Library Add Information…" at bounding box center [673, 319] width 1346 height 638
click at [817, 474] on body "Search Library Projects SC [PERSON_NAME] Toggle Sidebar Library Add Information…" at bounding box center [673, 319] width 1346 height 638
click at [927, 520] on button "Update" at bounding box center [940, 528] width 58 height 25
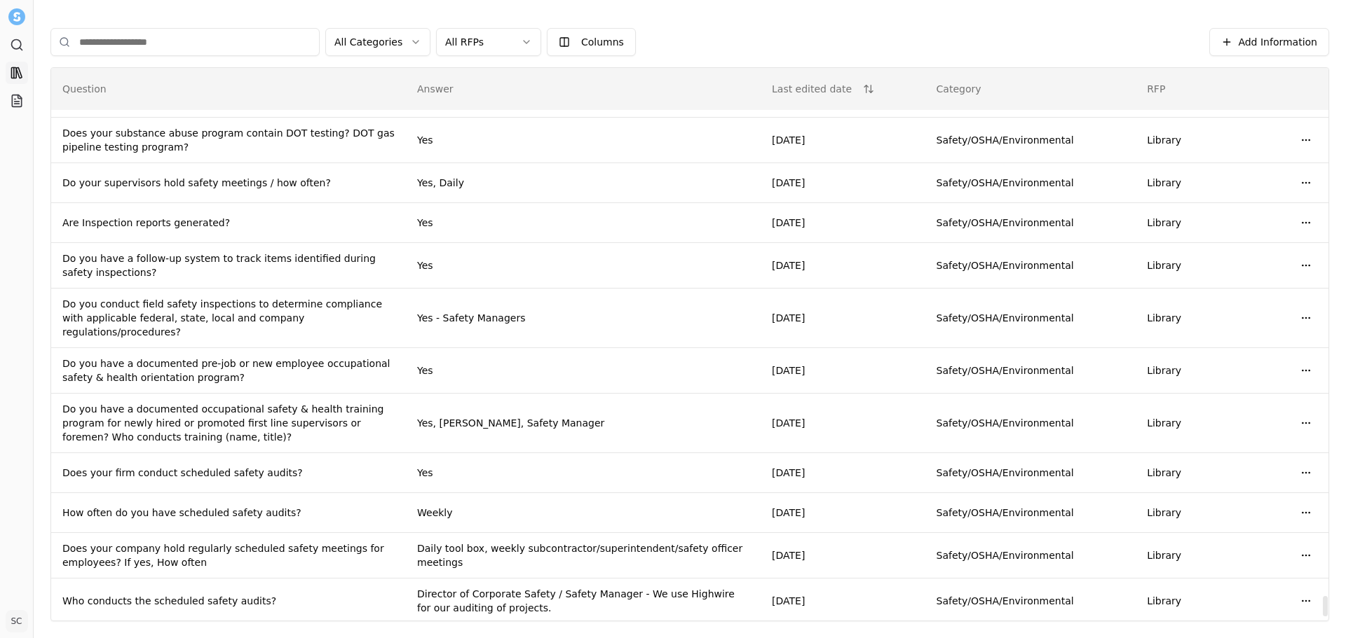
scroll to position [14367, 0]
click at [870, 84] on button "Last edited date" at bounding box center [823, 88] width 102 height 25
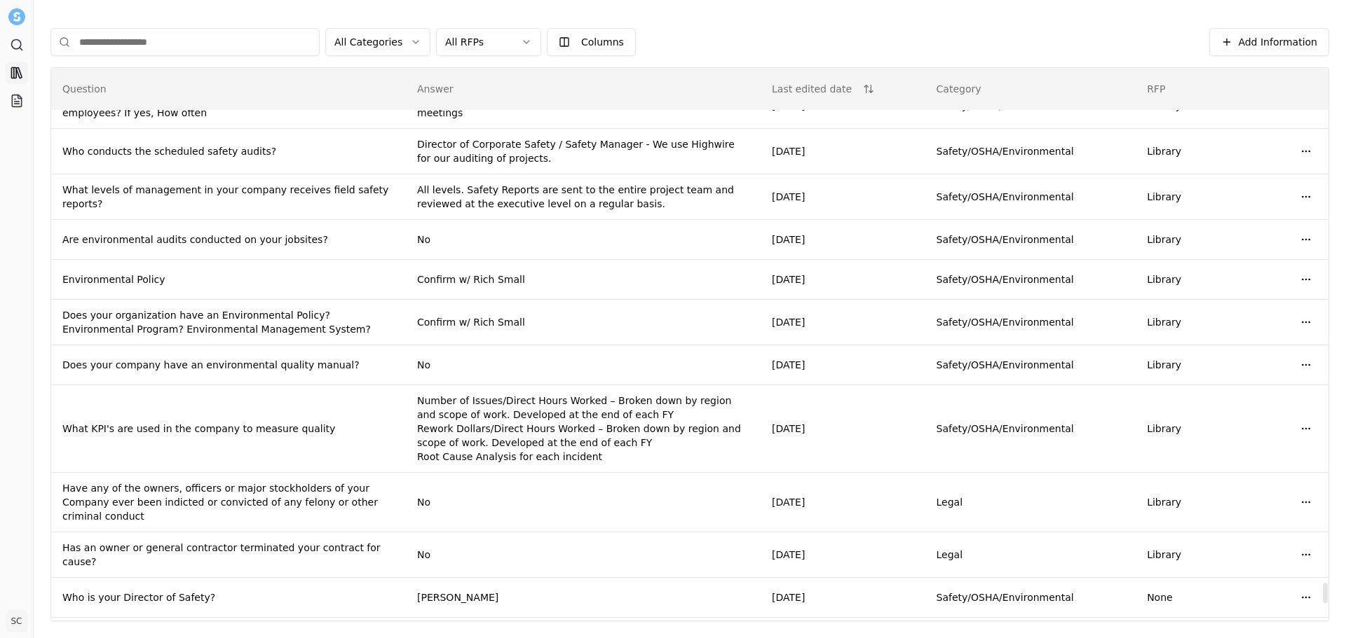
scroll to position [13918, 0]
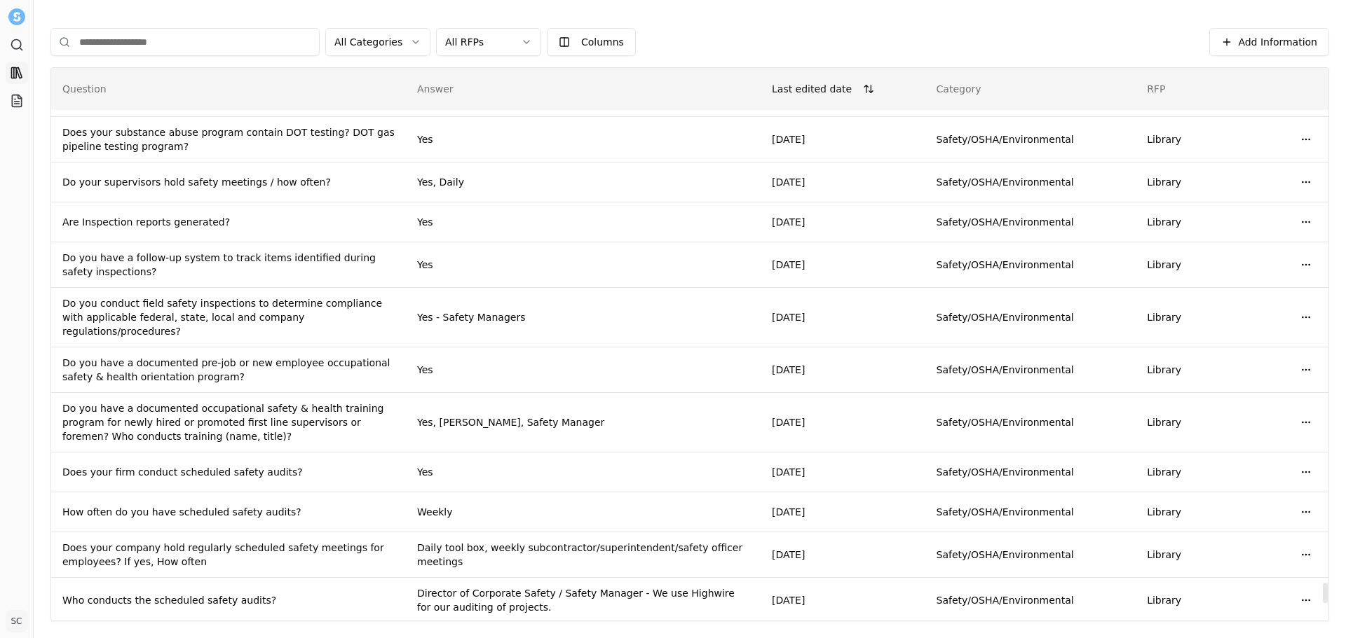
click at [874, 86] on button "Last edited date" at bounding box center [823, 88] width 102 height 25
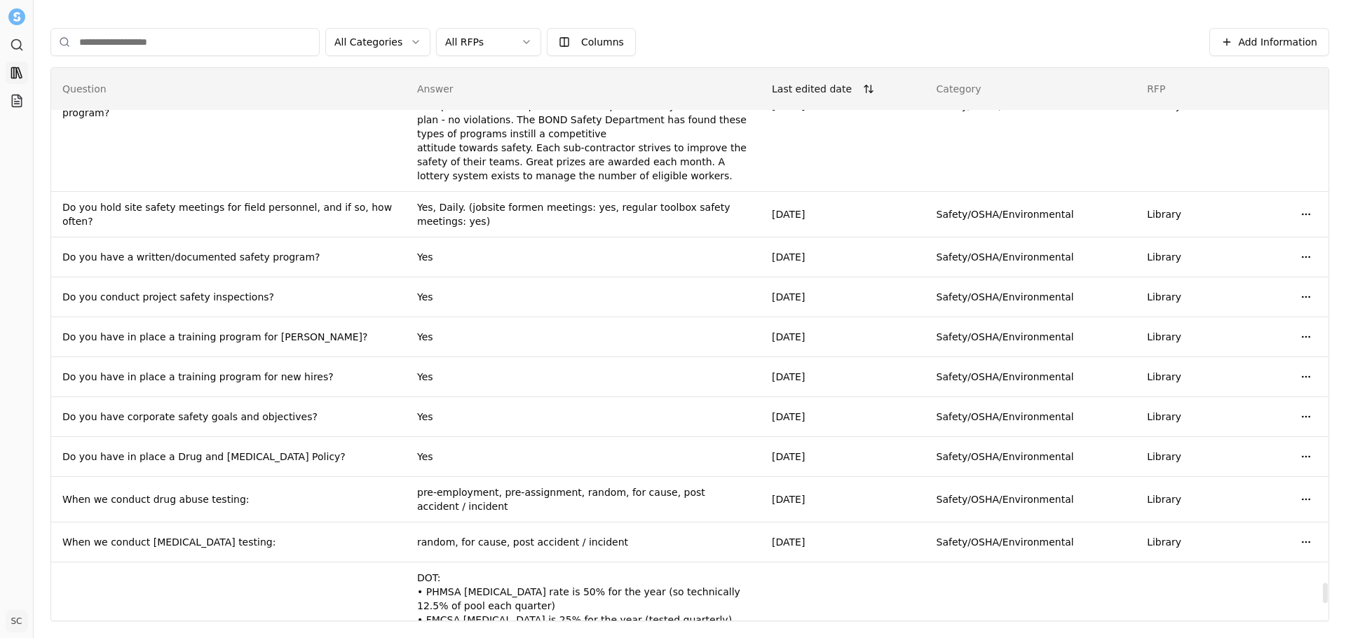
click at [874, 86] on button "Last edited date" at bounding box center [823, 88] width 102 height 25
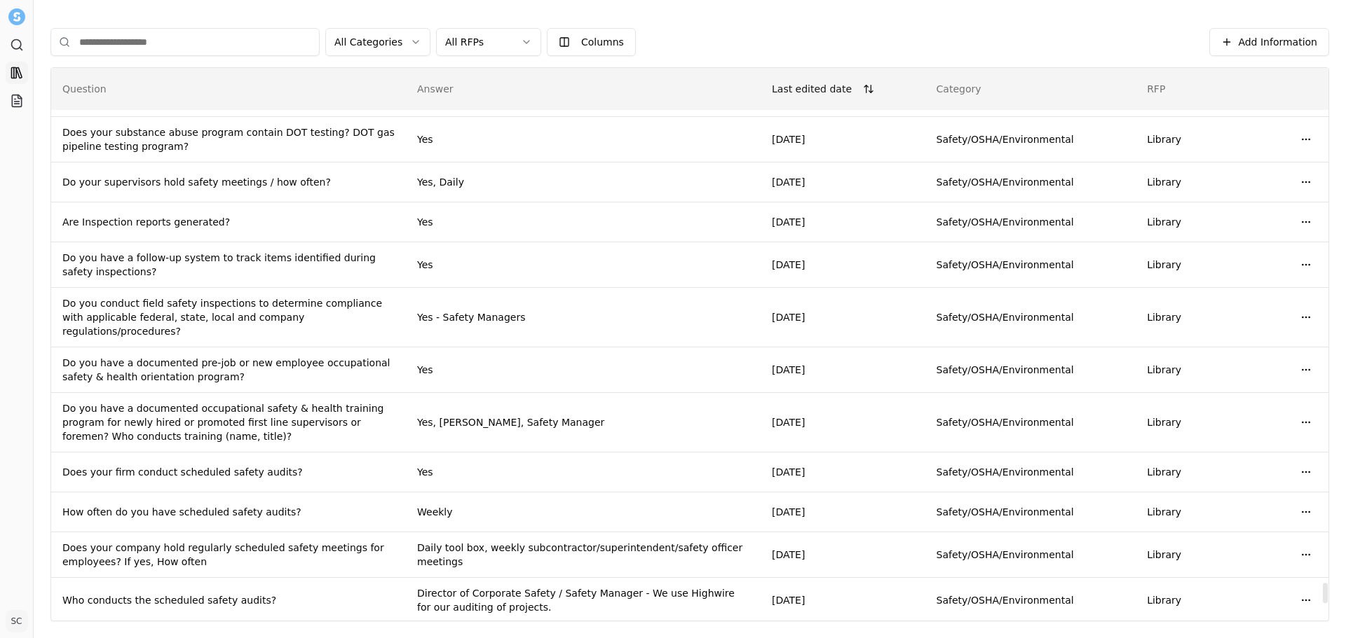
click at [874, 81] on button "Last edited date" at bounding box center [823, 88] width 102 height 25
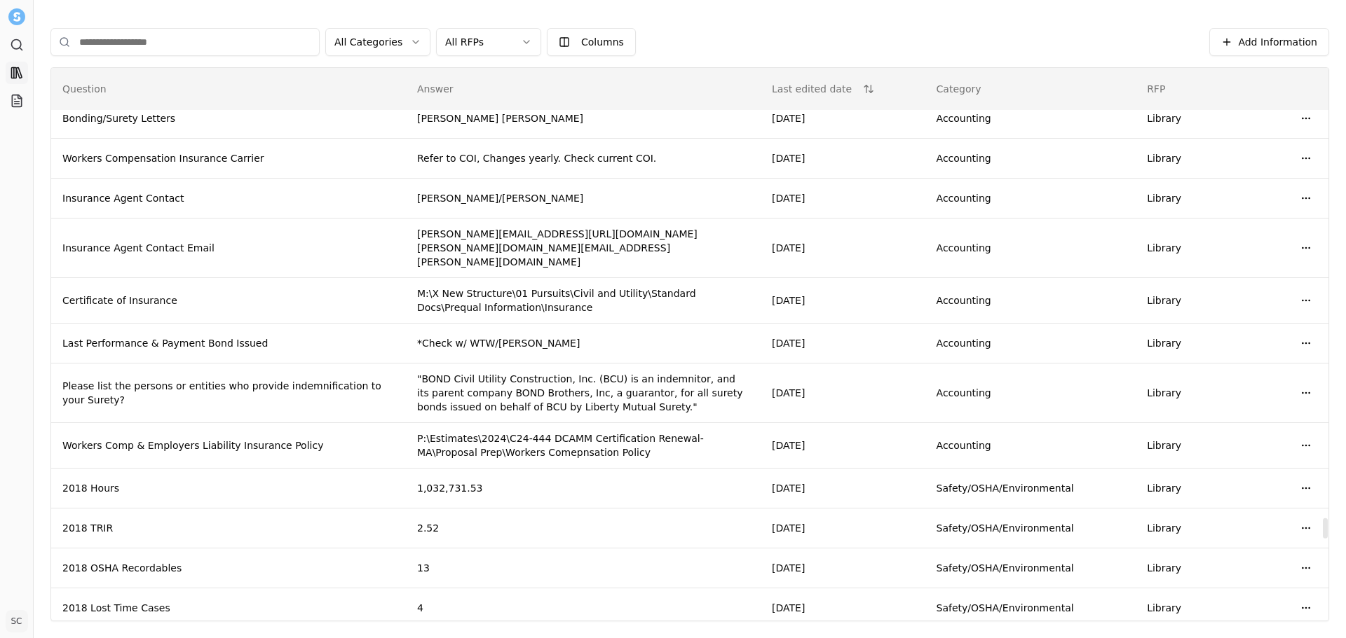
scroll to position [12166, 0]
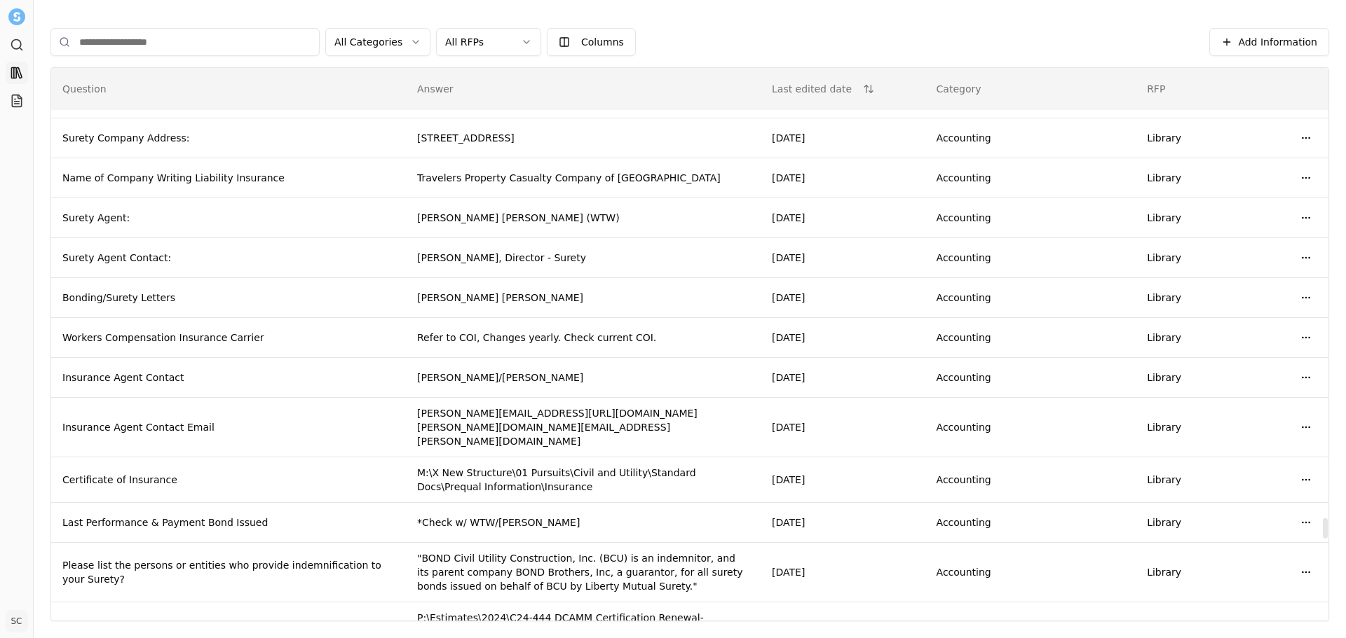
click at [435, 8] on div "Add Information All Categories All RFPs Columns Add Information Question Answer…" at bounding box center [690, 319] width 1312 height 638
click at [494, 36] on html "Search Library Projects SC [PERSON_NAME] Toggle Sidebar Library Add Information…" at bounding box center [673, 319] width 1346 height 638
click at [1132, 334] on html "Search Library Projects SC [PERSON_NAME] Toggle Sidebar Library Add Information…" at bounding box center [673, 319] width 1346 height 638
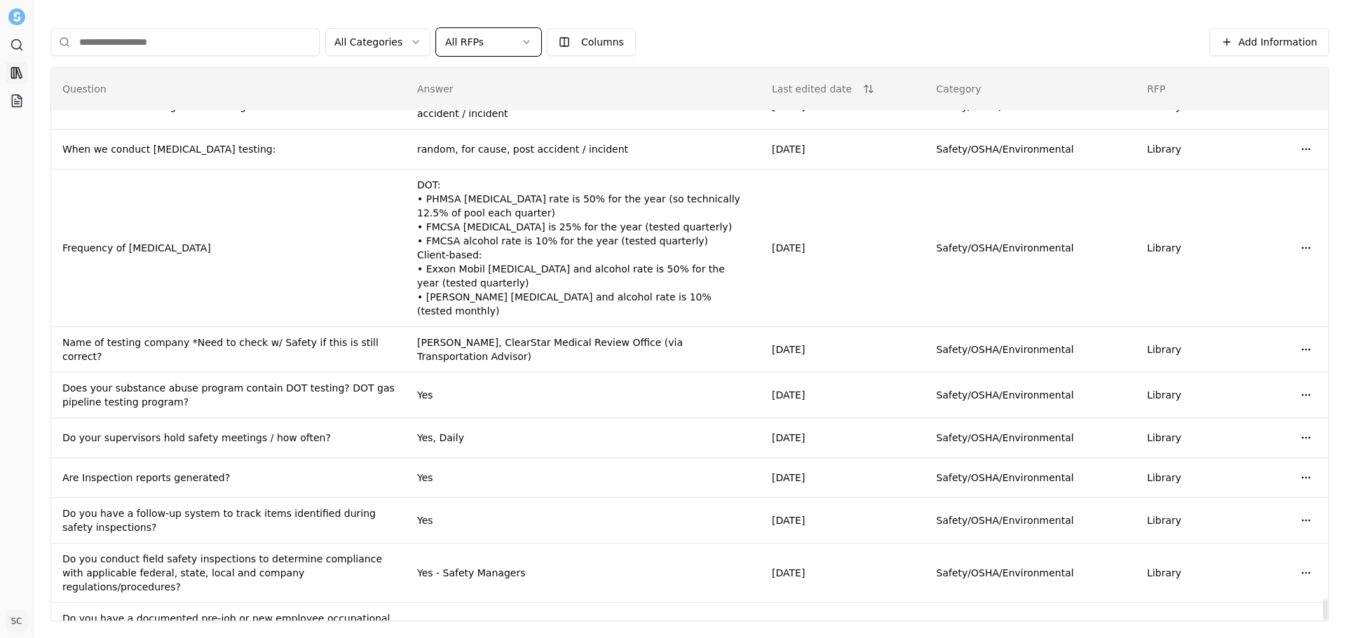
scroll to position [14367, 0]
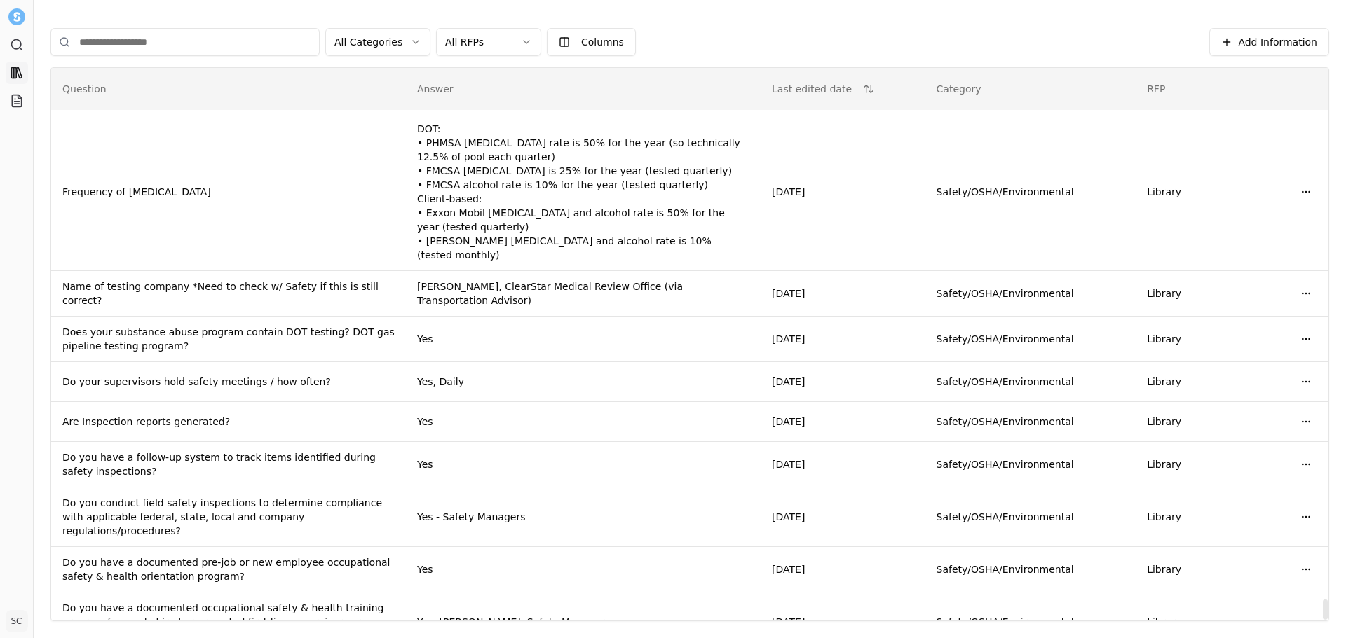
drag, startPoint x: 584, startPoint y: 392, endPoint x: 598, endPoint y: 385, distance: 16.0
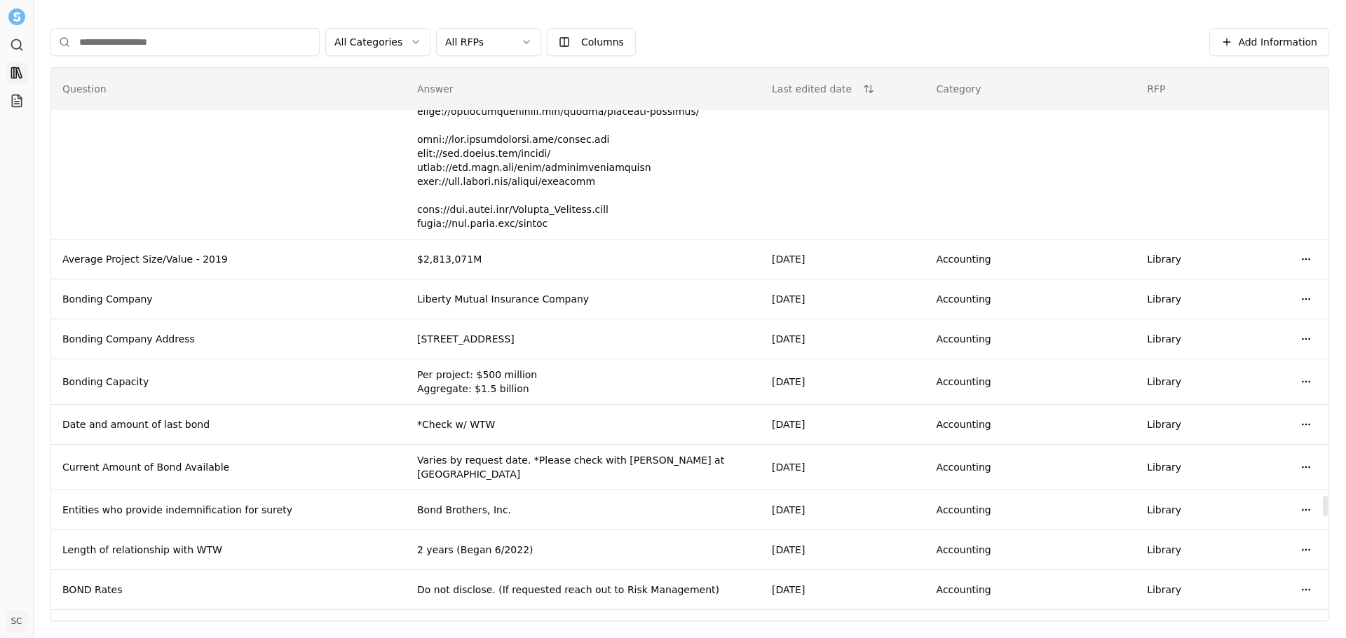
scroll to position [11564, 0]
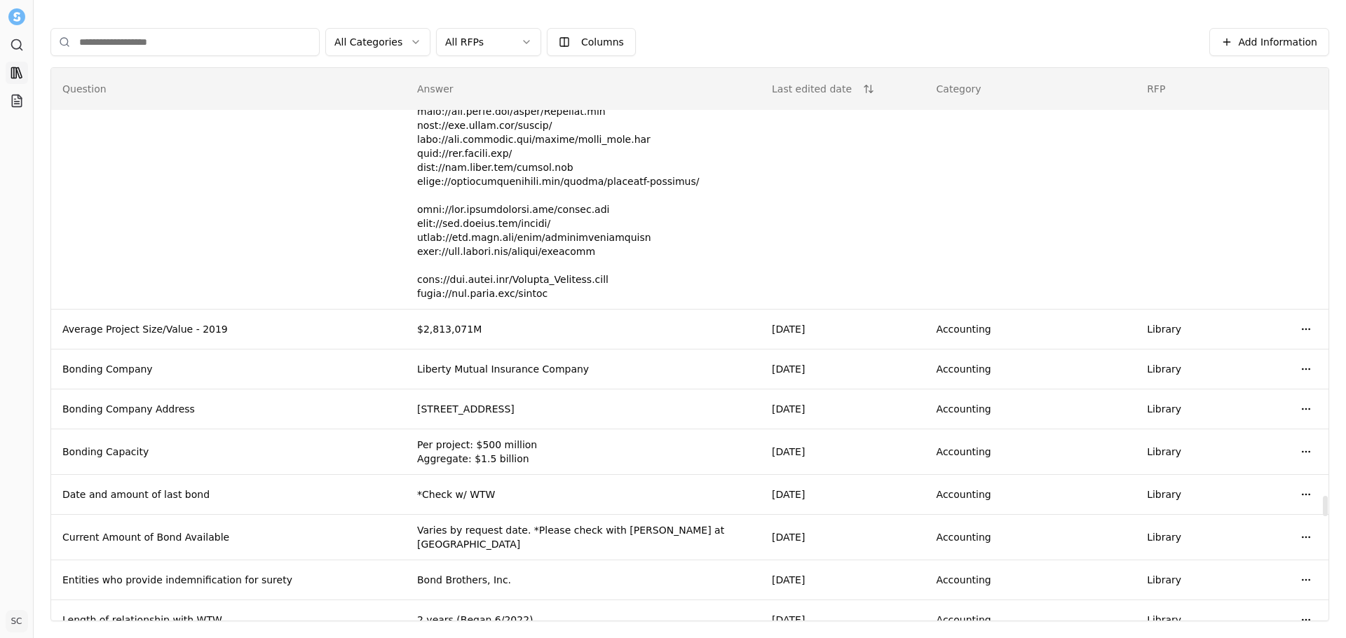
drag, startPoint x: 423, startPoint y: 383, endPoint x: 549, endPoint y: 383, distance: 126.1
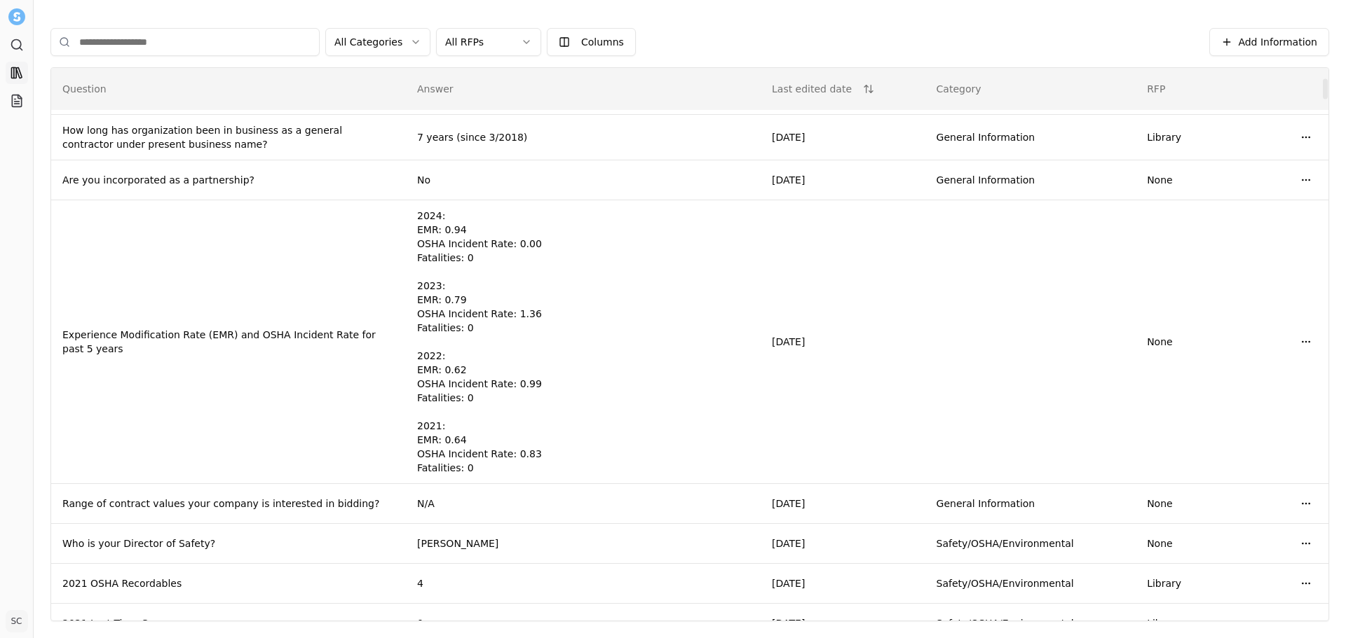
scroll to position [0, 0]
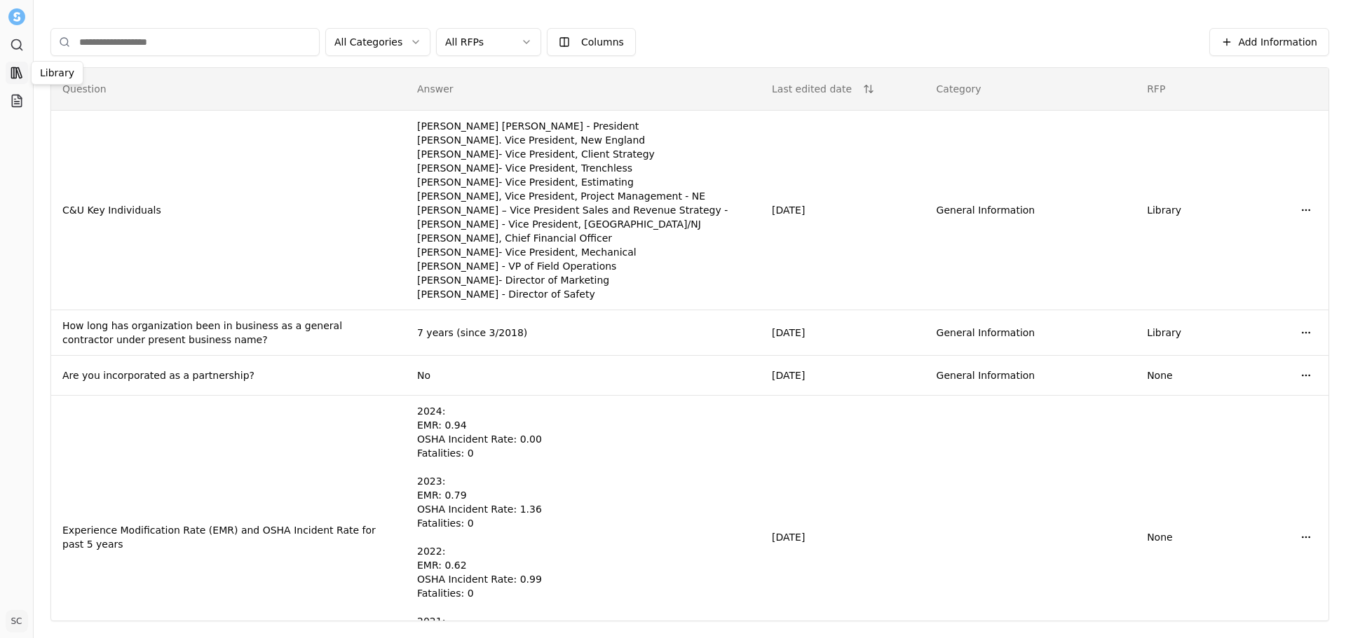
click at [21, 76] on icon at bounding box center [19, 73] width 6 height 11
click at [20, 99] on icon at bounding box center [20, 97] width 4 height 4
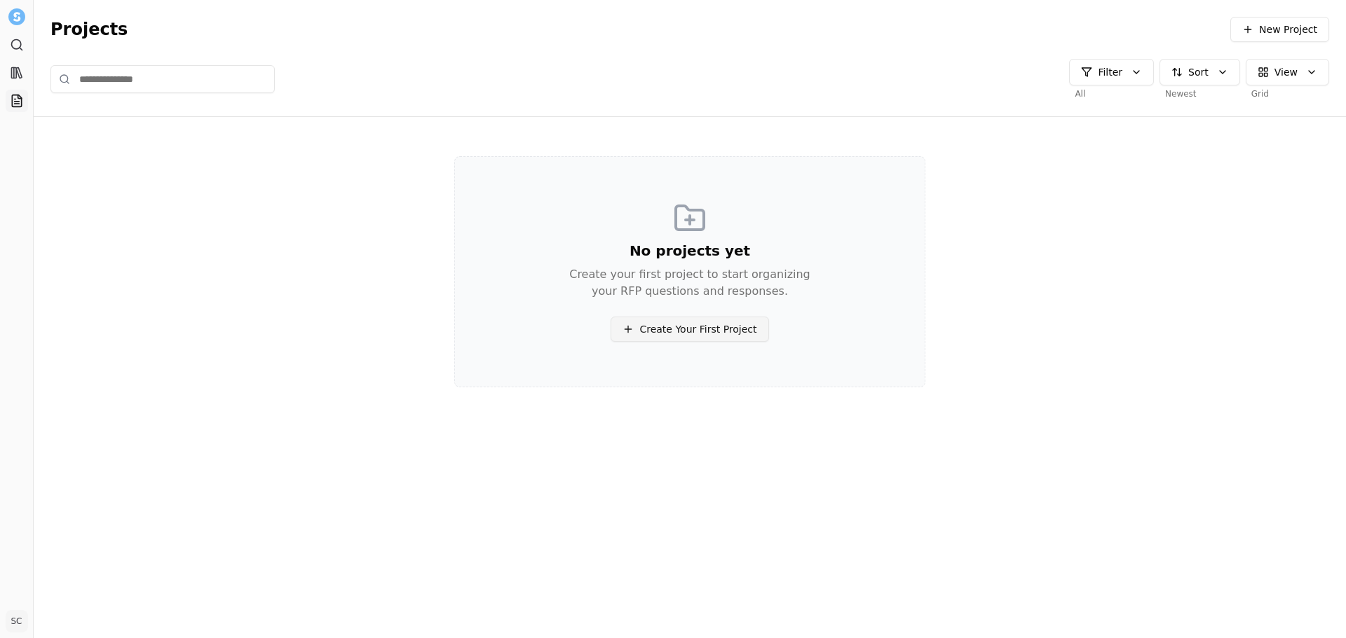
click at [723, 332] on span "Create Your First Project" at bounding box center [697, 329] width 117 height 14
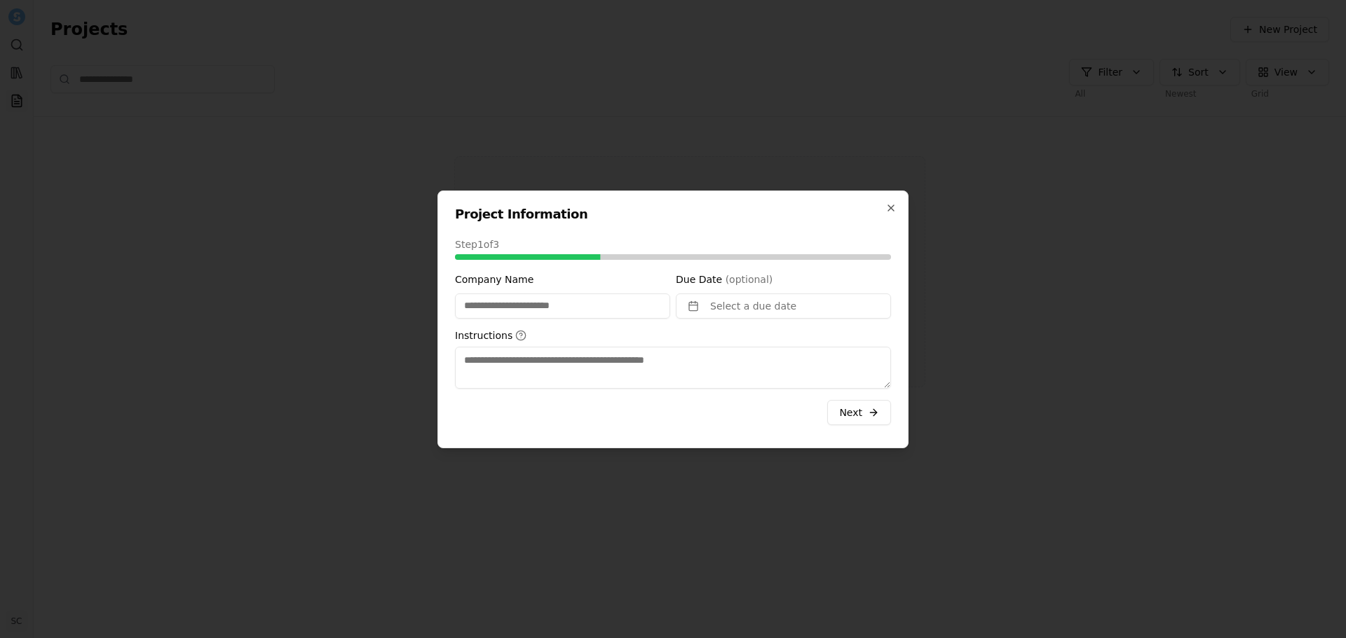
click at [570, 300] on input "Company Name" at bounding box center [562, 306] width 215 height 25
click at [889, 209] on icon "button" at bounding box center [890, 208] width 11 height 11
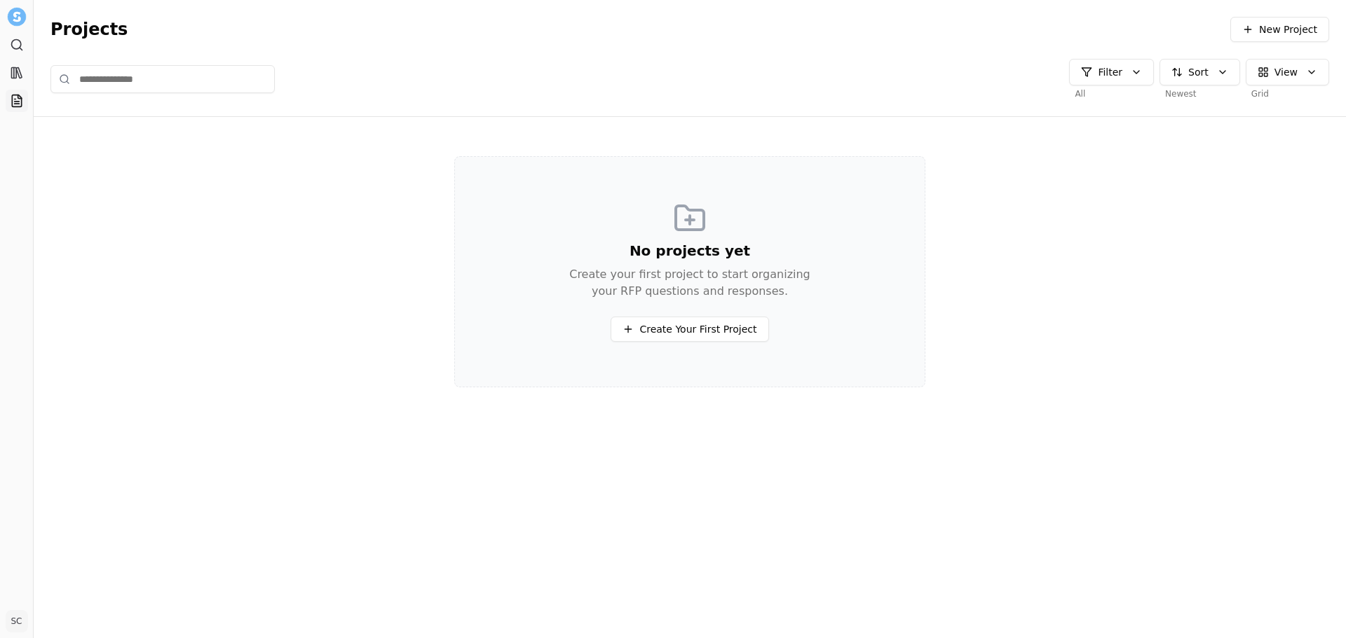
click at [15, 21] on img at bounding box center [16, 17] width 18 height 18
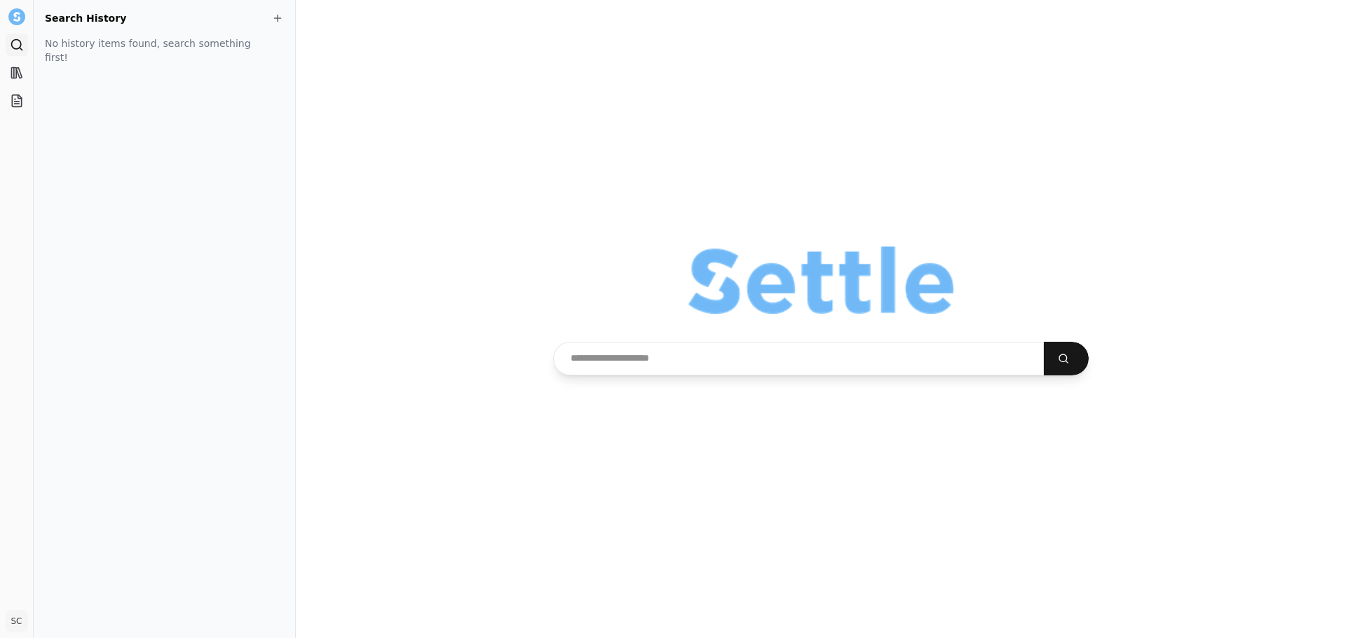
click at [702, 357] on input "text" at bounding box center [798, 359] width 490 height 34
click at [1043, 342] on button "submit" at bounding box center [1065, 359] width 45 height 34
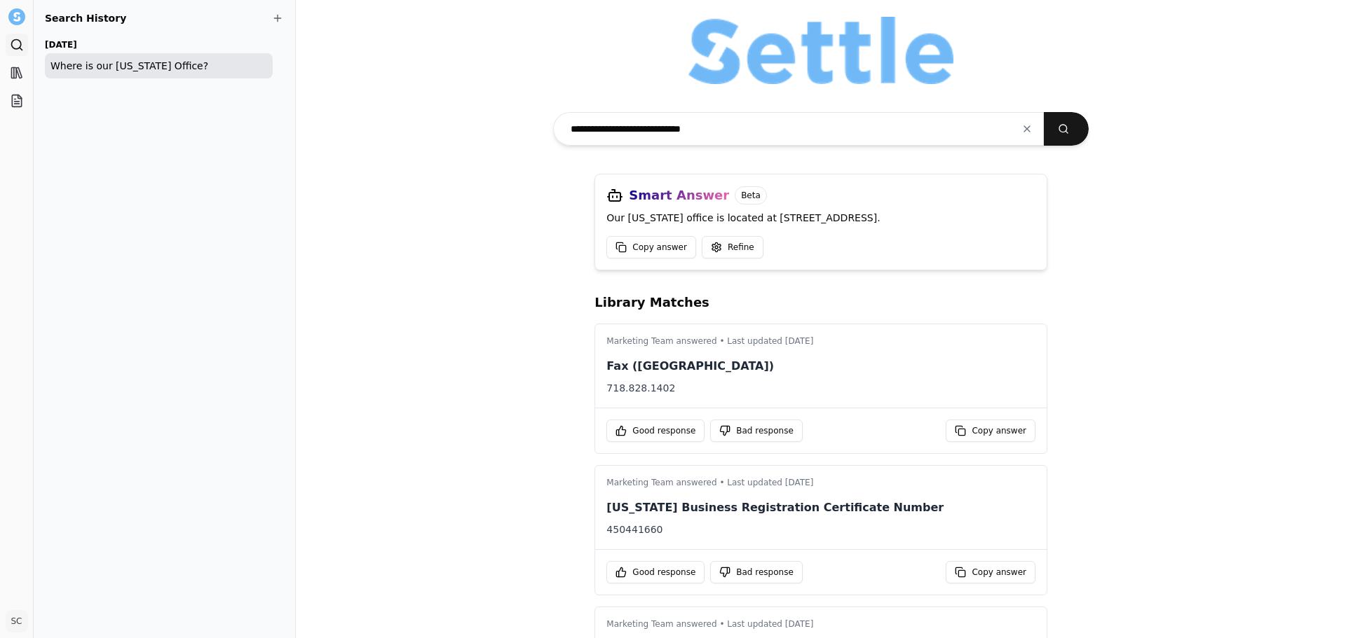
drag, startPoint x: 771, startPoint y: 123, endPoint x: 521, endPoint y: 110, distance: 249.8
click at [523, 110] on div "**********" at bounding box center [821, 319] width 1050 height 638
click at [1043, 112] on button "submit" at bounding box center [1065, 129] width 45 height 34
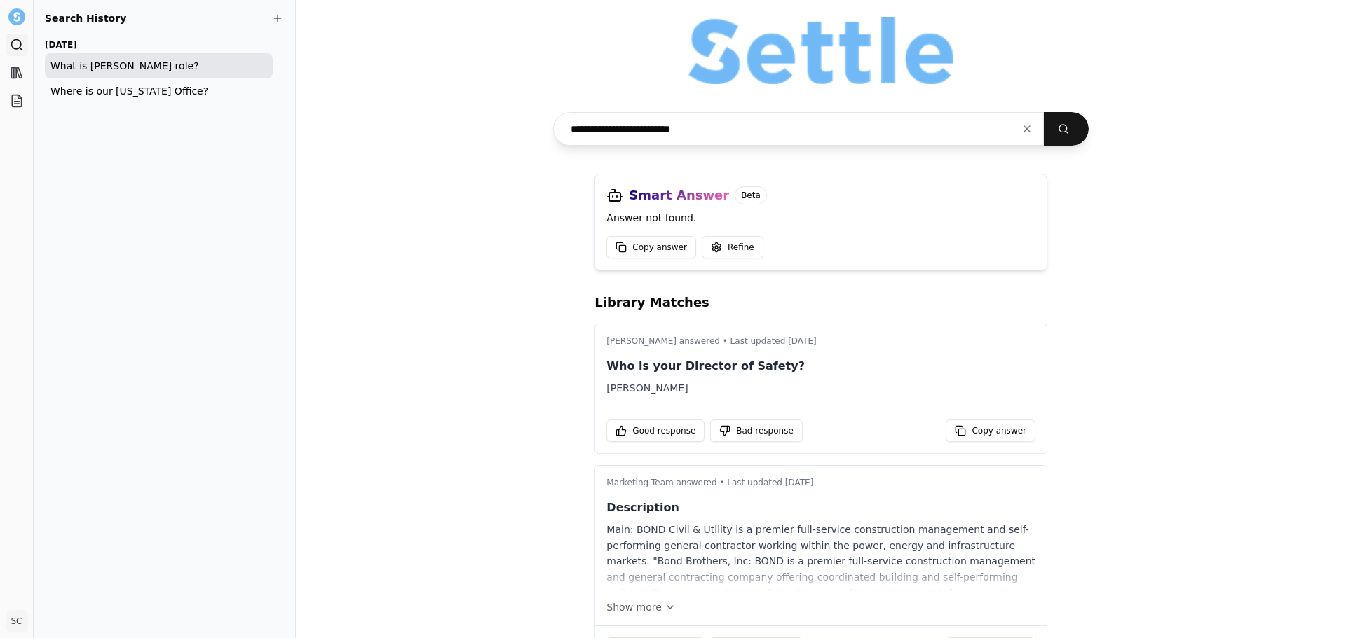
click at [666, 127] on input "**********" at bounding box center [798, 129] width 490 height 34
click at [1043, 112] on button "submit" at bounding box center [1065, 129] width 45 height 34
drag, startPoint x: 730, startPoint y: 128, endPoint x: 535, endPoint y: 118, distance: 195.0
click at [539, 118] on div "**********" at bounding box center [821, 319] width 1050 height 638
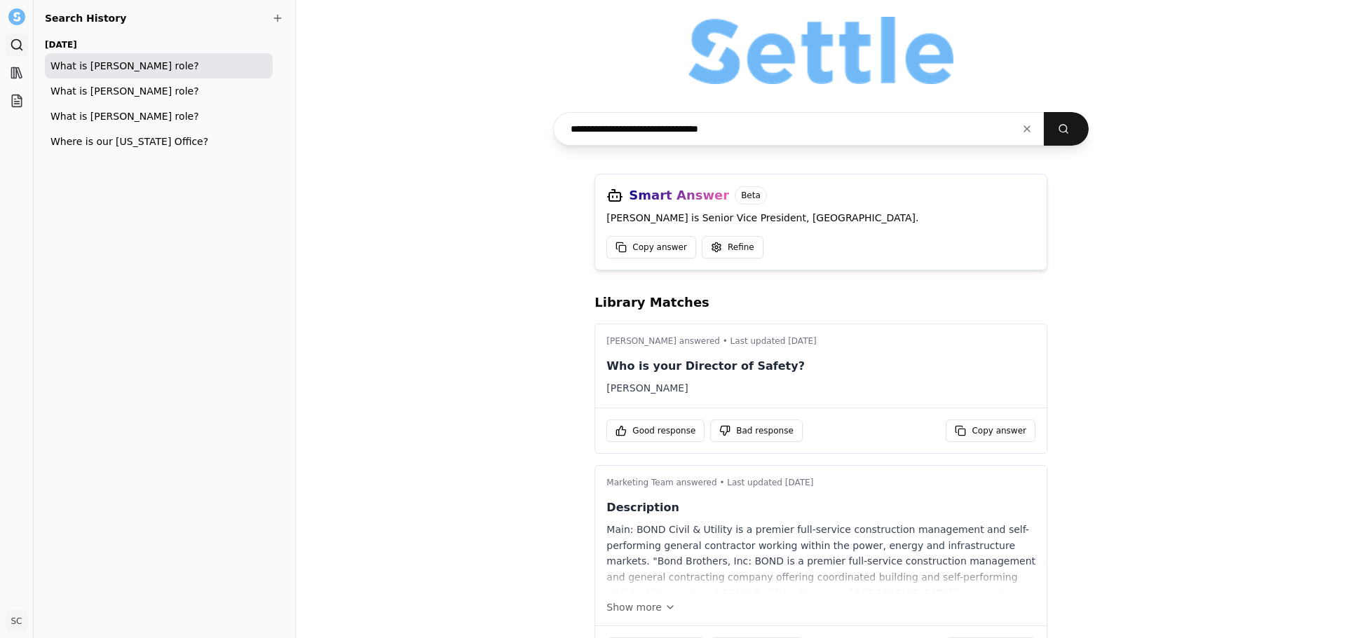
click at [1043, 112] on button "submit" at bounding box center [1065, 129] width 45 height 34
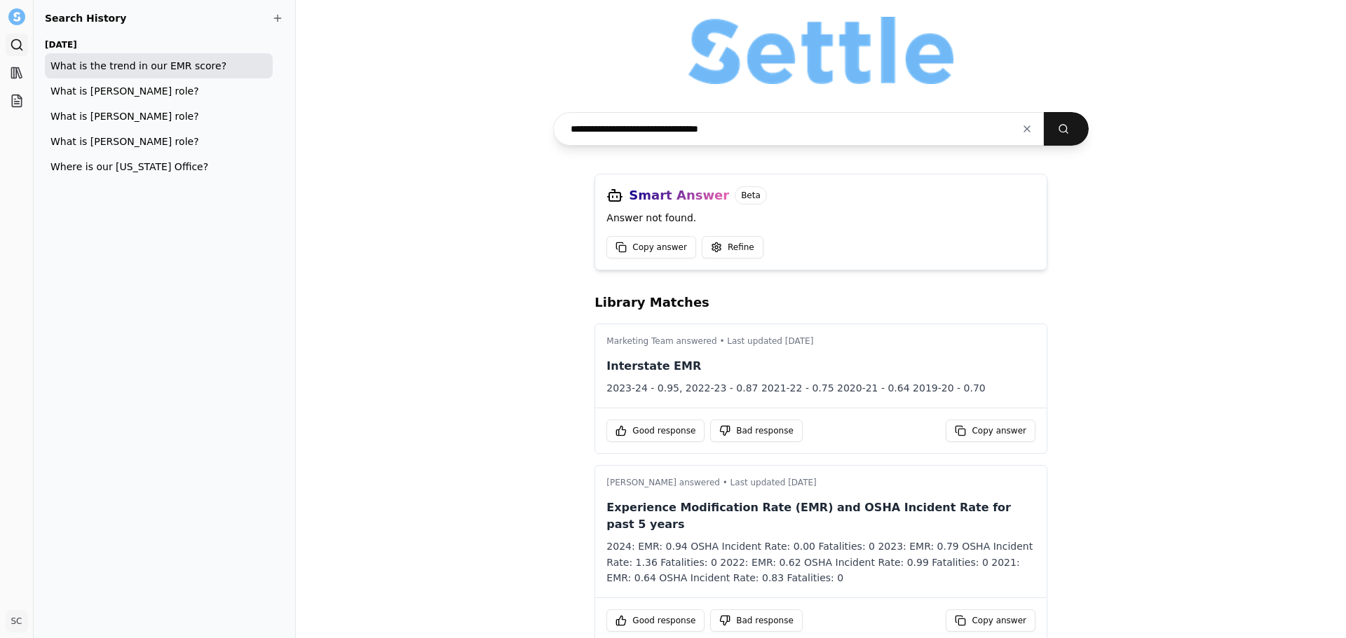
click at [711, 128] on input "**********" at bounding box center [798, 129] width 490 height 34
drag, startPoint x: 788, startPoint y: 132, endPoint x: 388, endPoint y: 100, distance: 401.5
click at [388, 100] on div "**********" at bounding box center [821, 319] width 1050 height 638
type input "**********"
click at [779, 247] on html "**********" at bounding box center [673, 319] width 1346 height 638
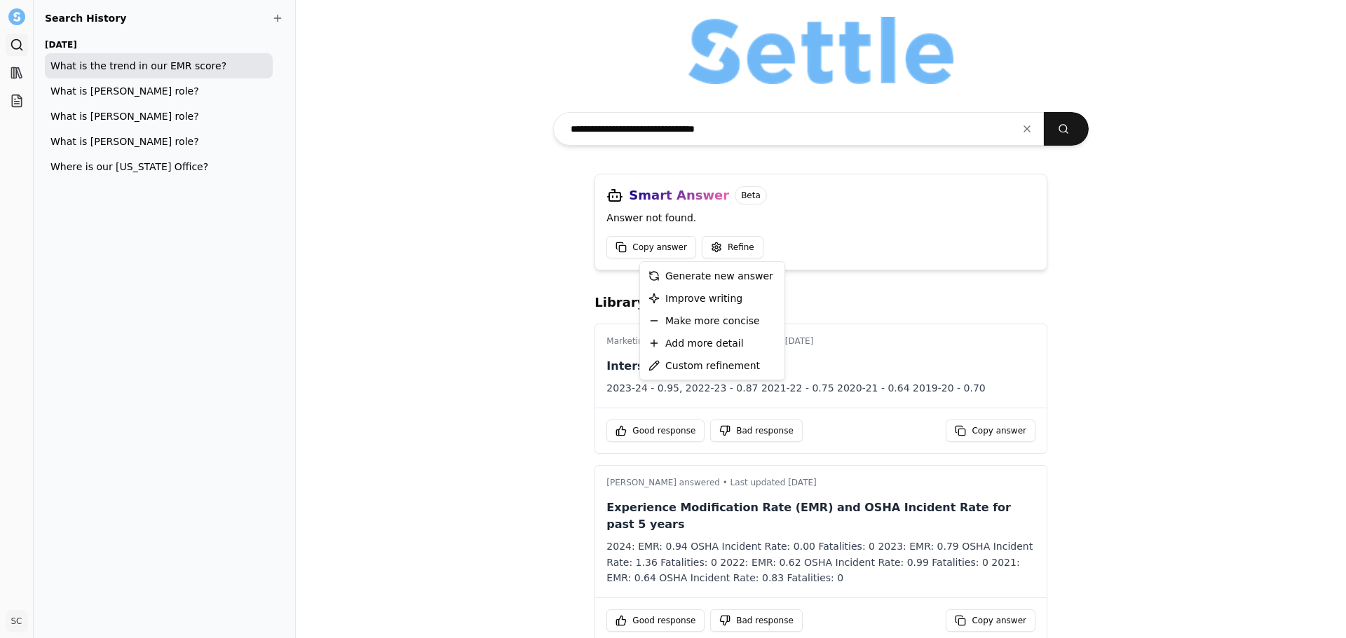
click at [416, 304] on html "**********" at bounding box center [673, 319] width 1346 height 638
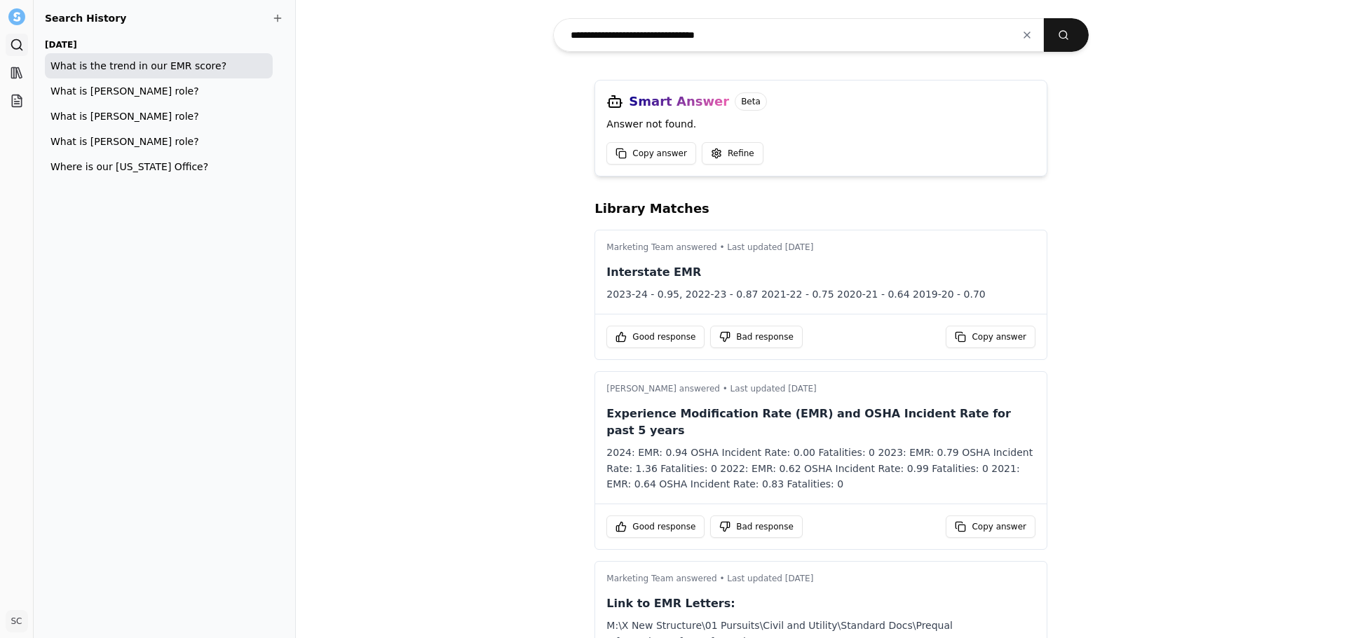
scroll to position [70, 0]
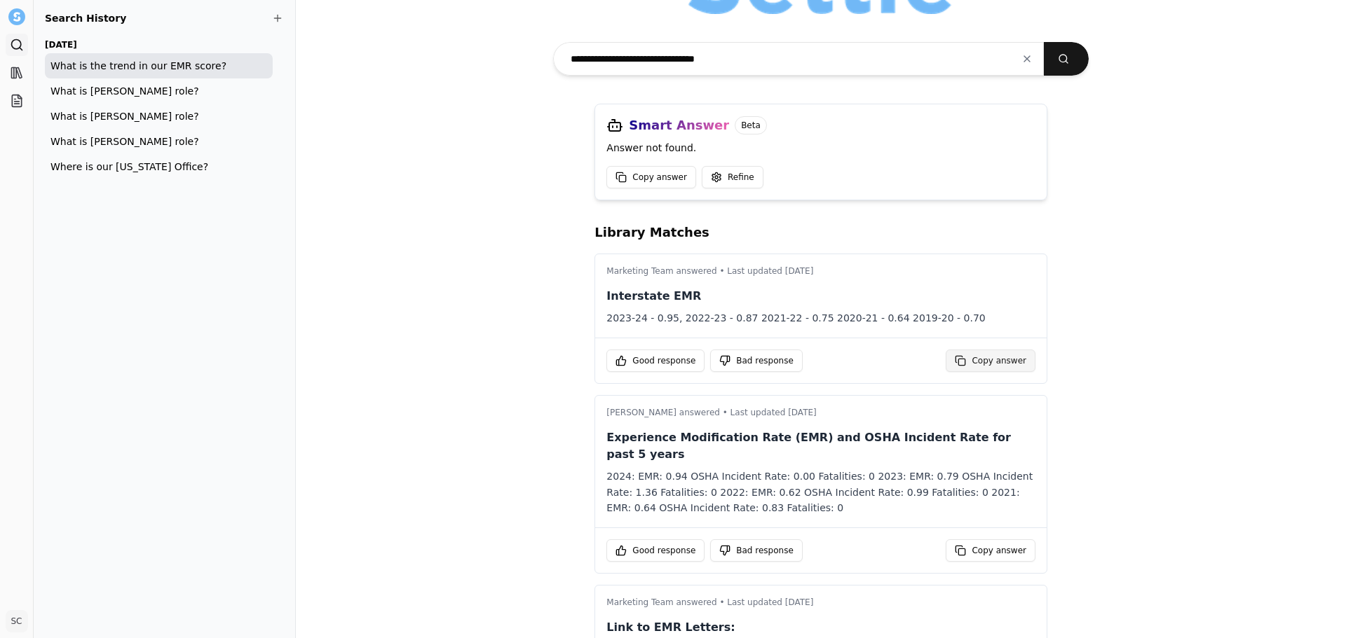
click at [971, 361] on span "Copy answer" at bounding box center [998, 360] width 55 height 11
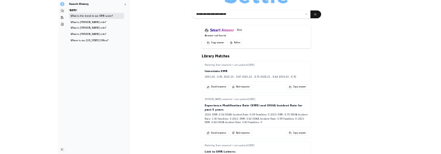
scroll to position [0, 0]
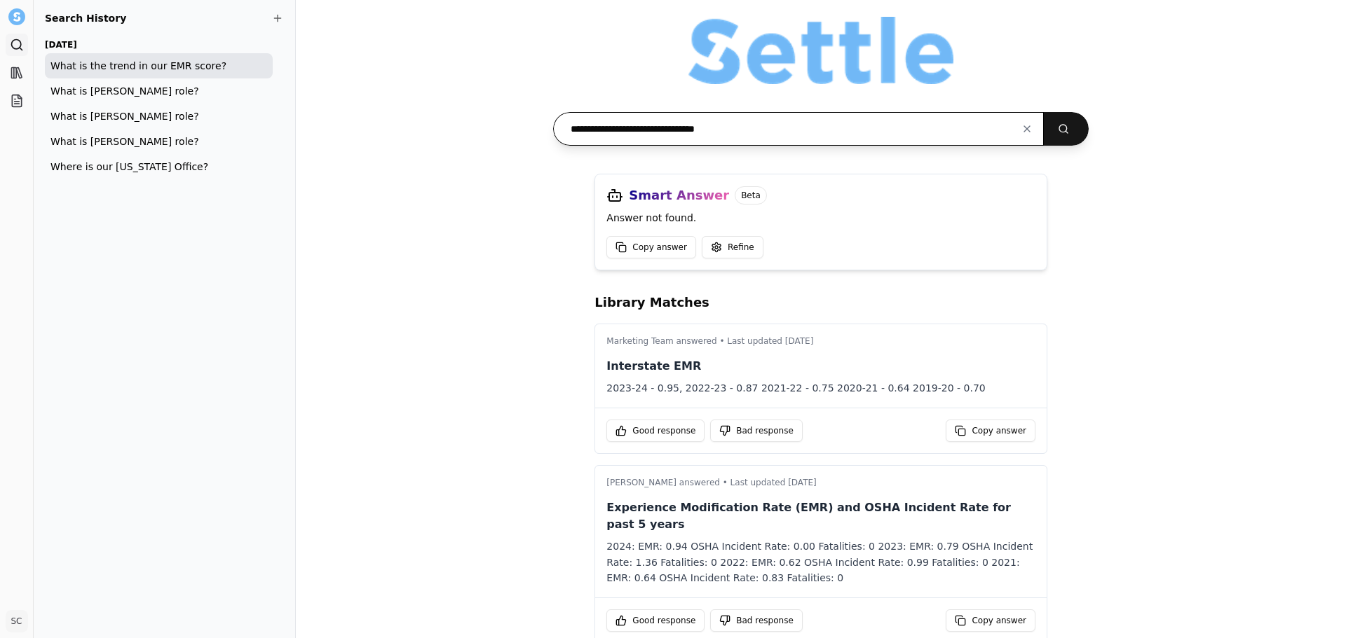
click at [714, 139] on input "**********" at bounding box center [798, 129] width 490 height 34
